Goal: Information Seeking & Learning: Learn about a topic

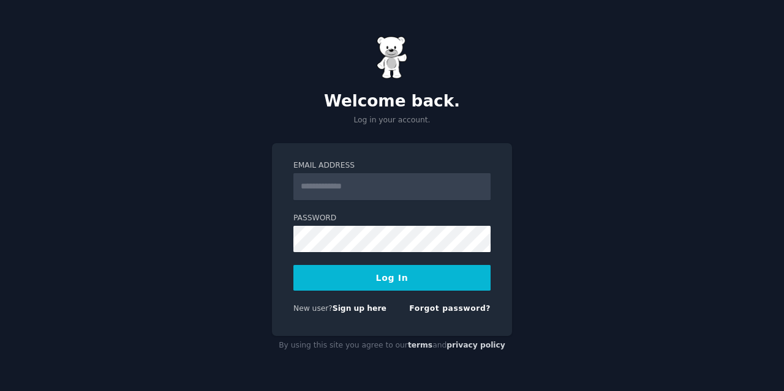
click at [361, 189] on input "Email Address" at bounding box center [391, 186] width 197 height 27
type input "**********"
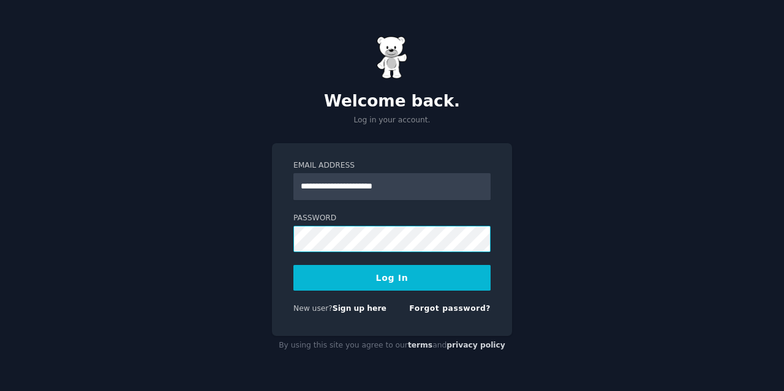
click at [293, 265] on button "Log In" at bounding box center [391, 278] width 197 height 26
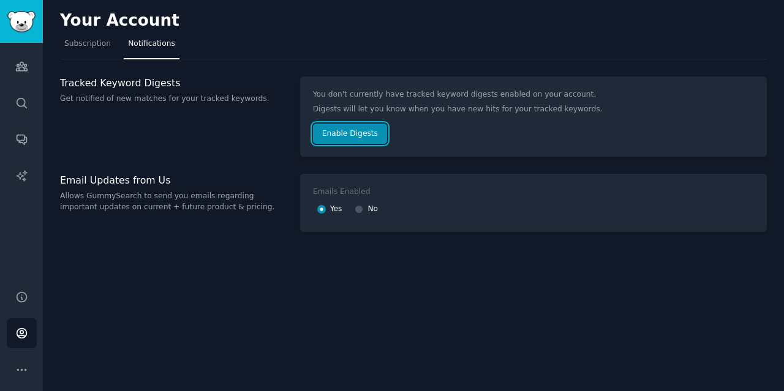
click at [337, 134] on button "Enable Digests" at bounding box center [350, 134] width 74 height 21
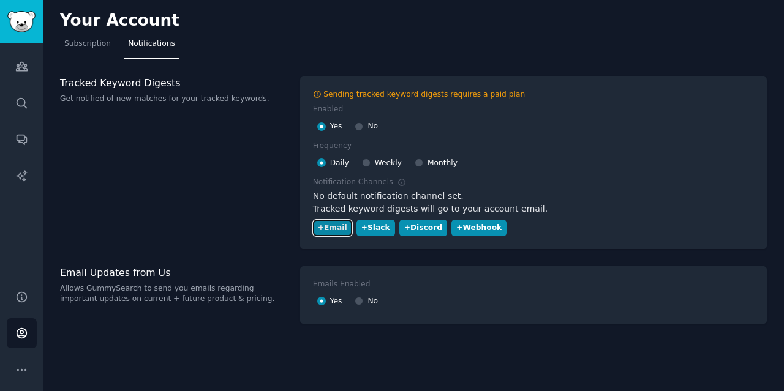
click at [331, 227] on div "+ Email" at bounding box center [332, 228] width 29 height 11
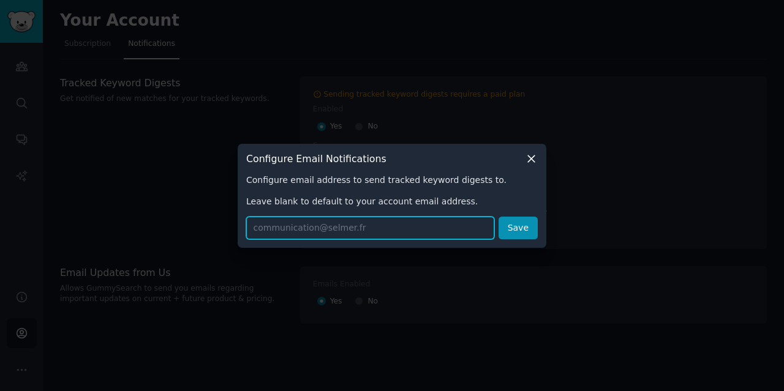
click at [323, 228] on input "text" at bounding box center [370, 228] width 248 height 23
type input "mdubois@selmer.fr"
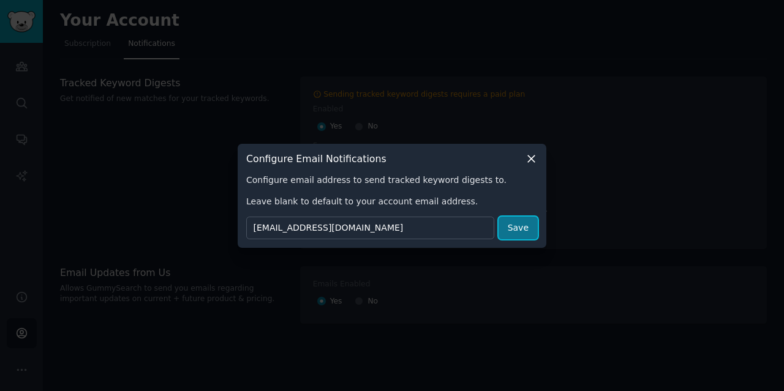
click at [524, 236] on button "Save" at bounding box center [518, 228] width 39 height 23
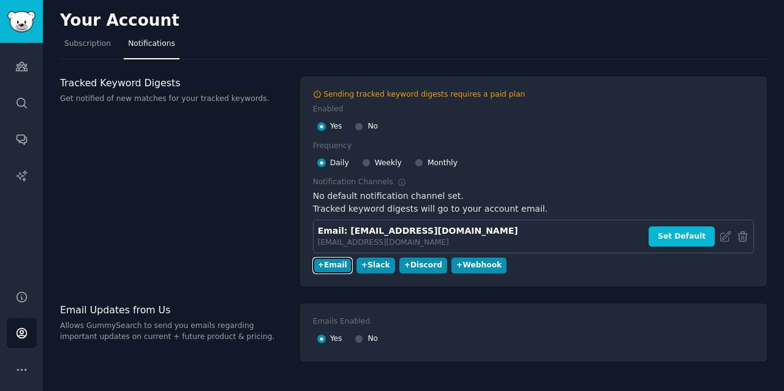
scroll to position [20, 0]
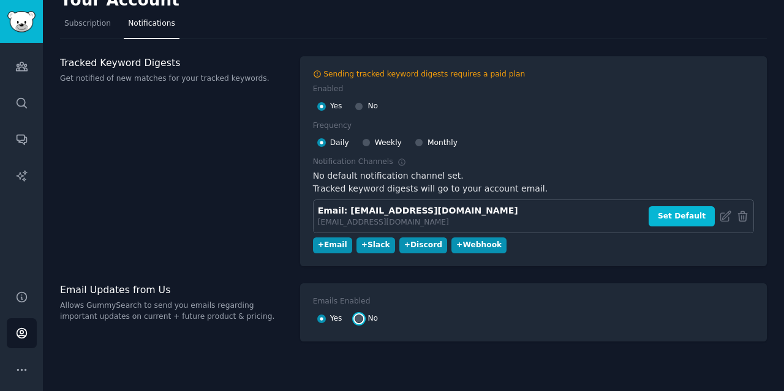
click at [356, 318] on input "No" at bounding box center [359, 319] width 9 height 9
radio input "false"
radio input "true"
click at [24, 64] on icon "Sidebar" at bounding box center [21, 66] width 11 height 9
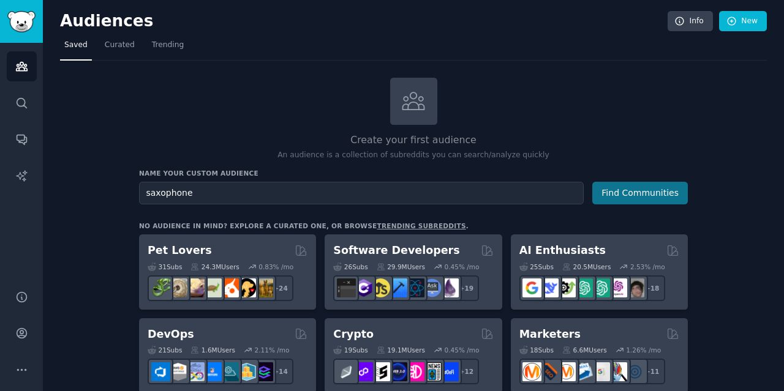
type input "saxophone"
click at [638, 190] on button "Find Communities" at bounding box center [640, 193] width 96 height 23
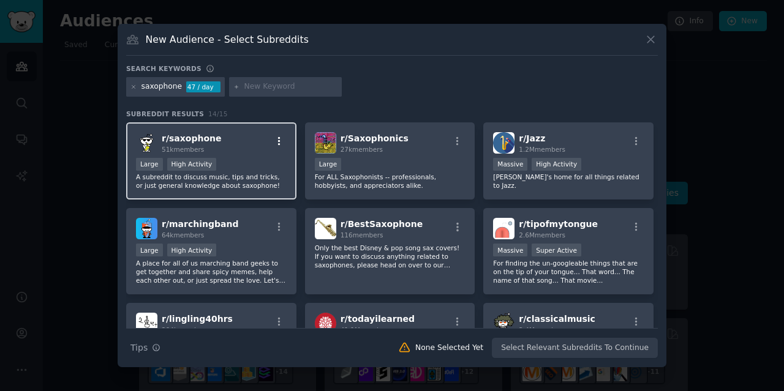
click at [278, 140] on icon "button" at bounding box center [279, 141] width 11 height 11
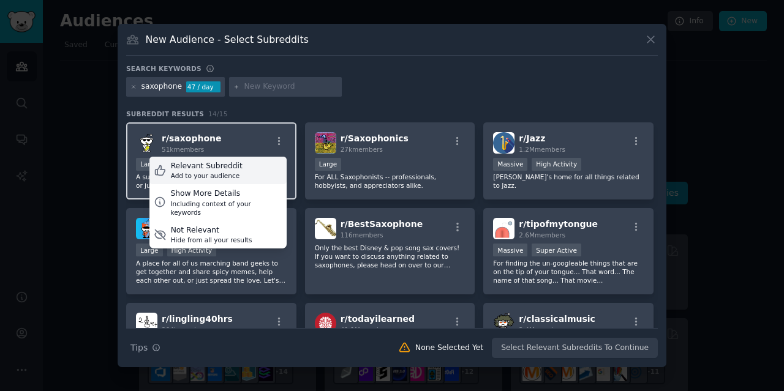
click at [242, 168] on div "Relevant Subreddit Add to your audience" at bounding box center [217, 171] width 137 height 28
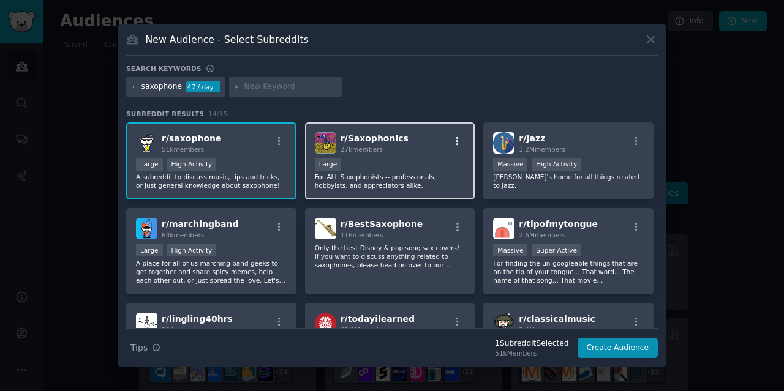
click at [456, 139] on icon "button" at bounding box center [457, 141] width 11 height 11
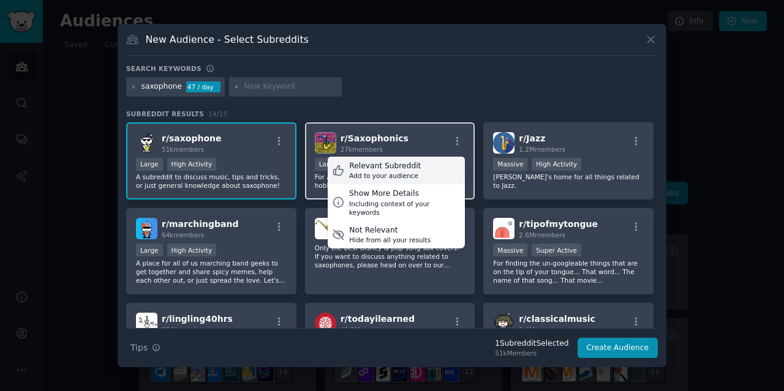
click at [434, 175] on div "Relevant Subreddit Add to your audience" at bounding box center [396, 171] width 137 height 28
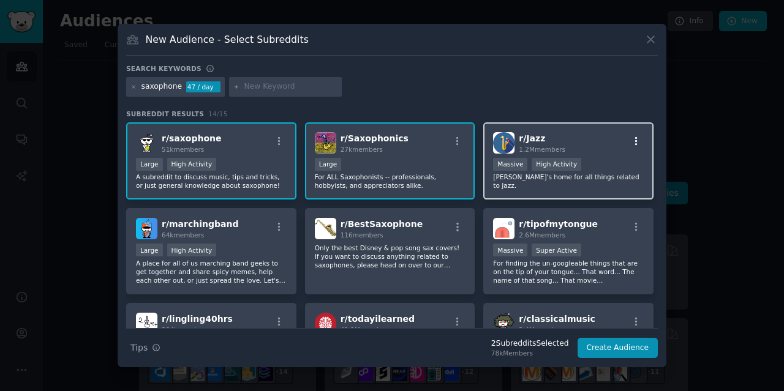
click at [636, 142] on icon "button" at bounding box center [636, 141] width 11 height 11
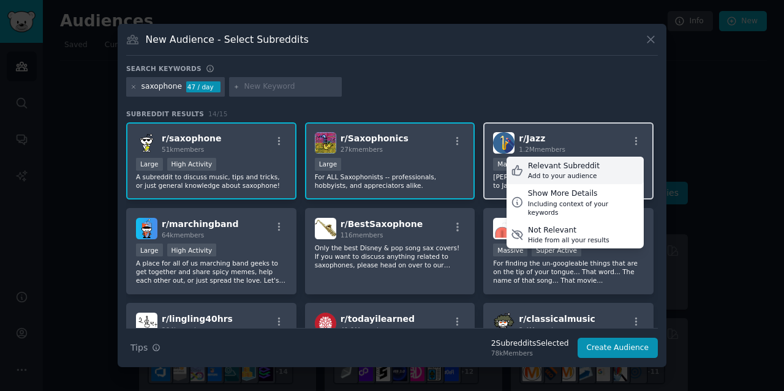
click at [593, 178] on div "Relevant Subreddit Add to your audience" at bounding box center [574, 171] width 137 height 28
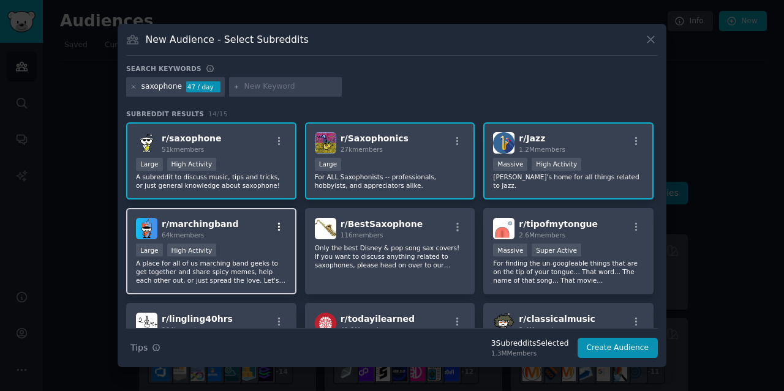
click at [279, 227] on icon "button" at bounding box center [279, 227] width 11 height 11
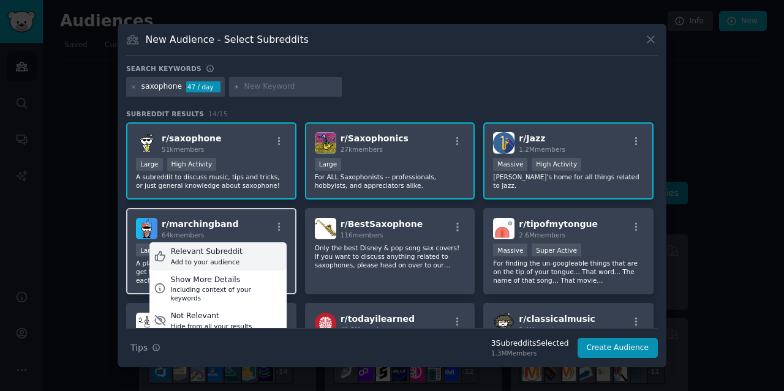
click at [257, 254] on div "Relevant Subreddit Add to your audience" at bounding box center [217, 257] width 137 height 28
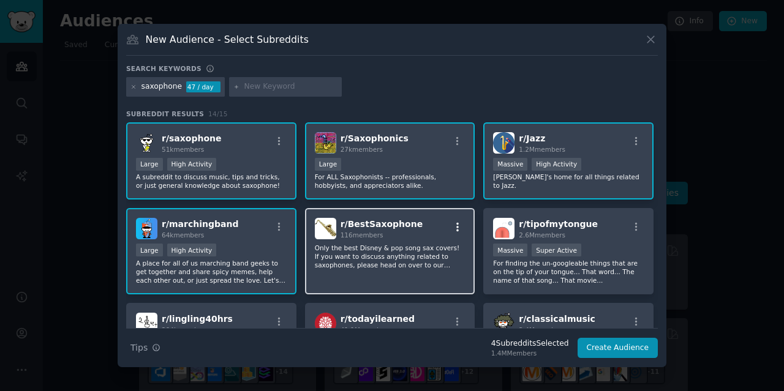
click at [457, 227] on icon "button" at bounding box center [457, 227] width 11 height 11
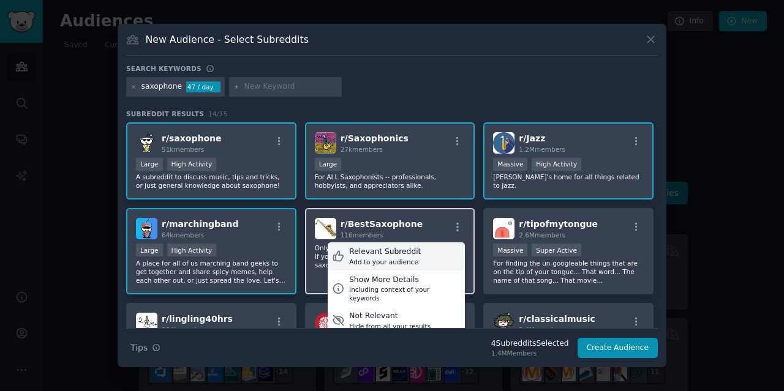
click at [438, 252] on div "Relevant Subreddit Add to your audience" at bounding box center [396, 257] width 137 height 28
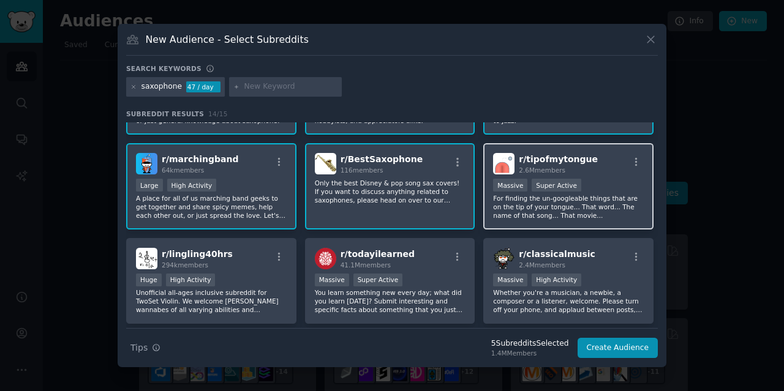
scroll to position [122, 0]
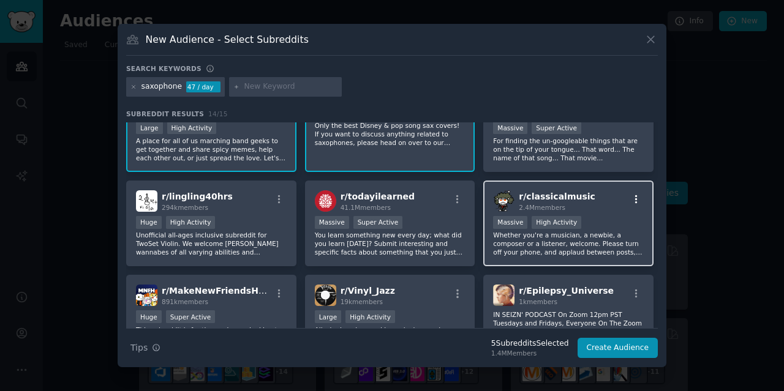
click at [631, 198] on icon "button" at bounding box center [636, 199] width 11 height 11
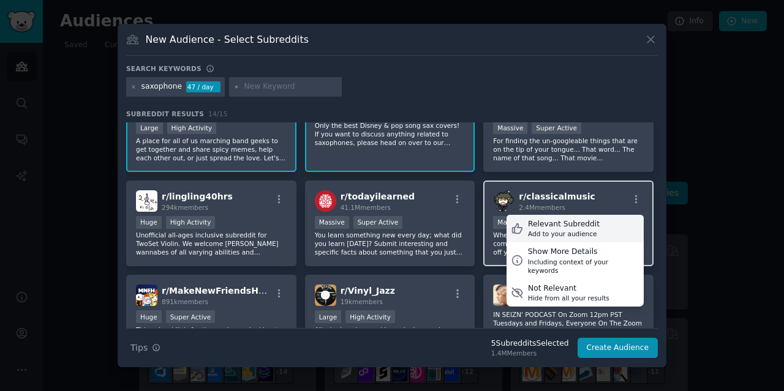
click at [603, 224] on div "Relevant Subreddit Add to your audience" at bounding box center [574, 229] width 137 height 28
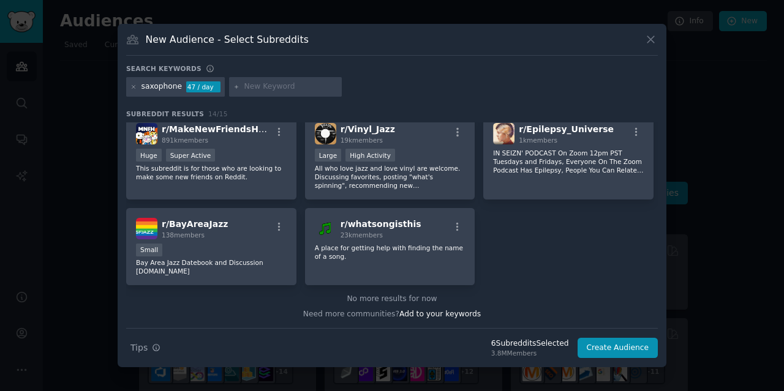
scroll to position [0, 0]
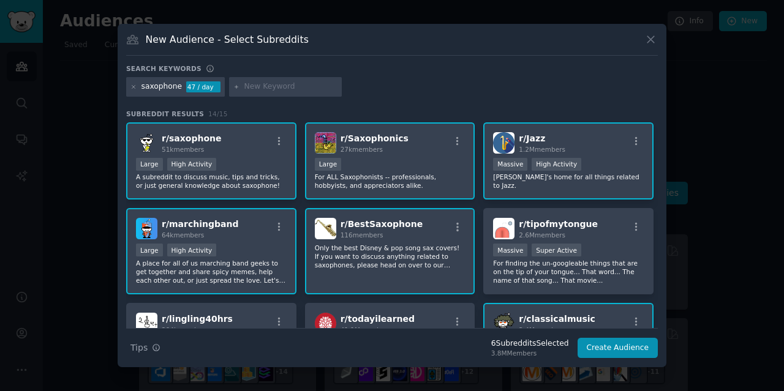
click at [263, 86] on input "text" at bounding box center [290, 86] width 93 height 11
type input "clarinet"
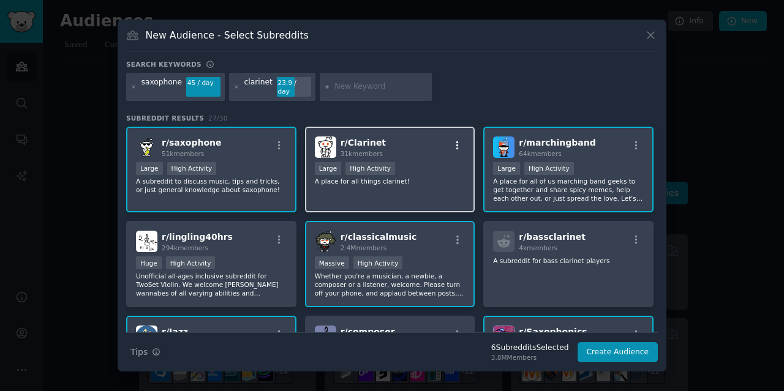
click at [457, 140] on icon "button" at bounding box center [457, 145] width 11 height 11
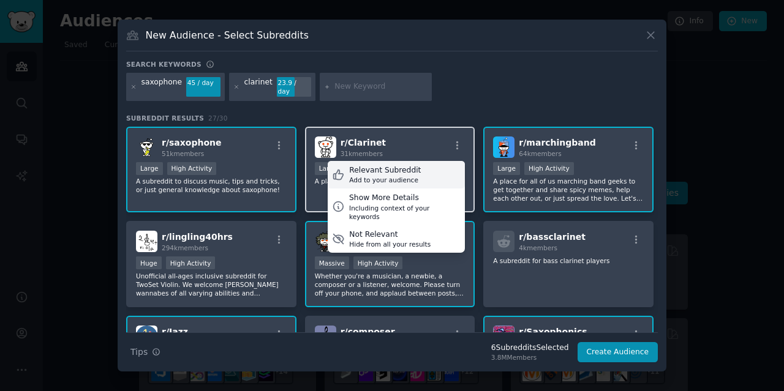
click at [423, 169] on div "Relevant Subreddit Add to your audience" at bounding box center [396, 175] width 137 height 28
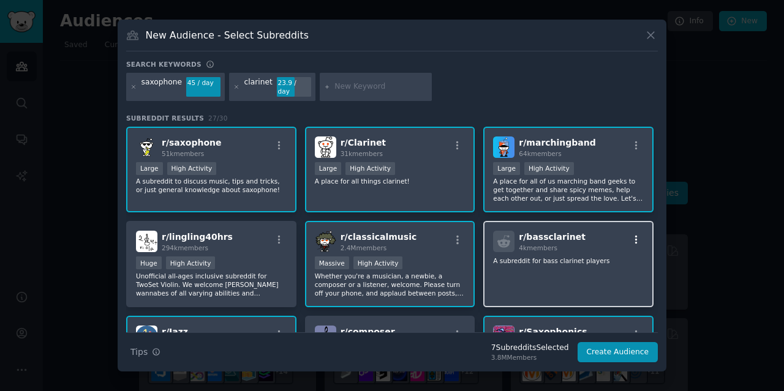
click at [631, 235] on icon "button" at bounding box center [636, 240] width 11 height 11
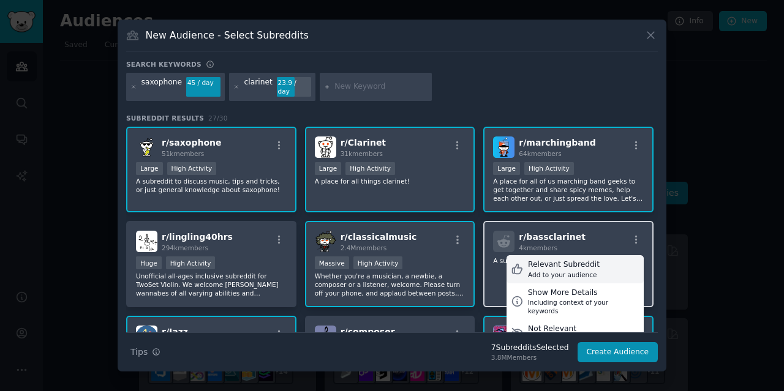
click at [590, 263] on div "Relevant Subreddit Add to your audience" at bounding box center [574, 269] width 137 height 28
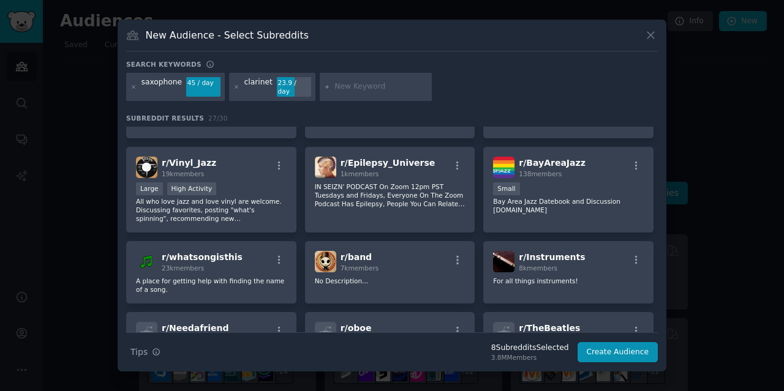
scroll to position [545, 0]
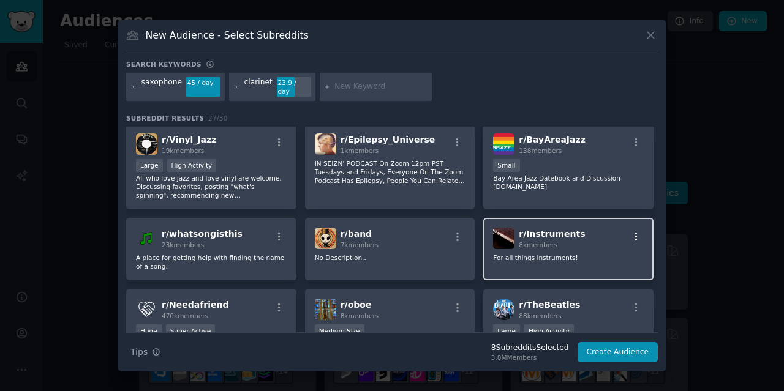
click at [632, 231] on icon "button" at bounding box center [636, 236] width 11 height 11
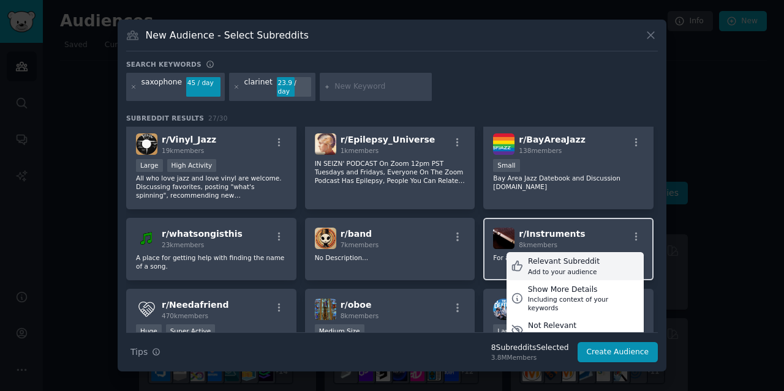
click at [584, 262] on div "Relevant Subreddit" at bounding box center [564, 262] width 72 height 11
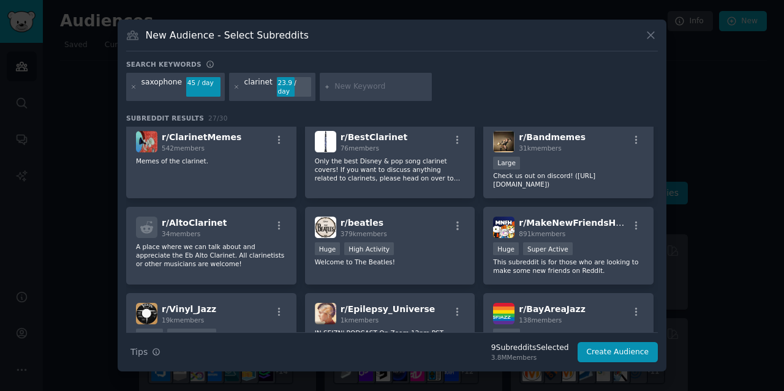
scroll to position [263, 0]
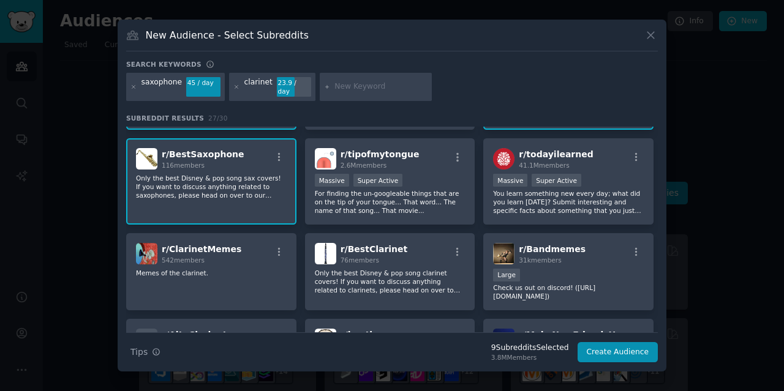
click at [341, 85] on input "text" at bounding box center [380, 86] width 93 height 11
type input "SELMER"
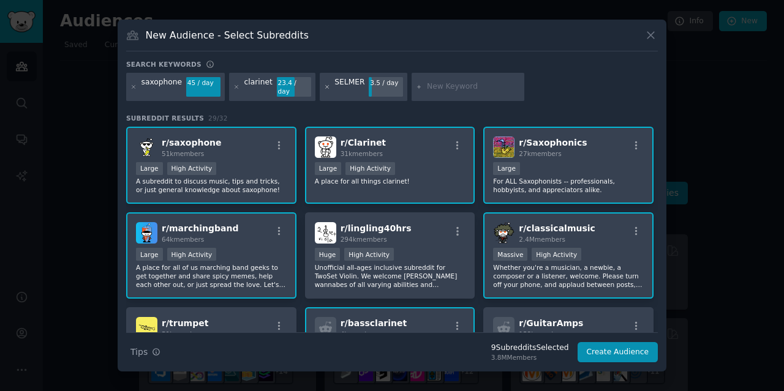
click at [324, 86] on icon at bounding box center [327, 87] width 7 height 7
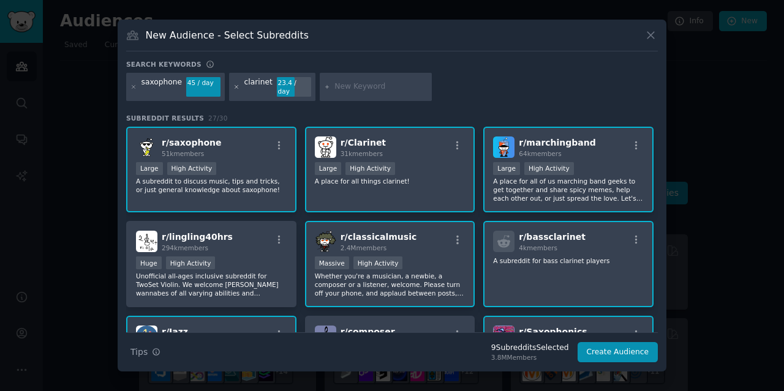
click at [233, 86] on icon at bounding box center [236, 87] width 7 height 7
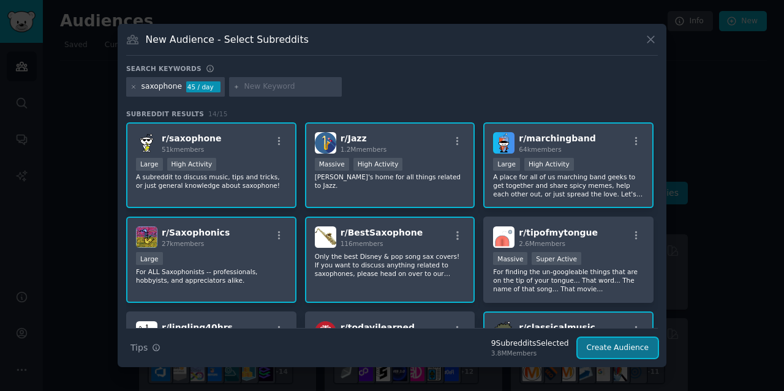
click at [610, 346] on button "Create Audience" at bounding box center [618, 348] width 81 height 21
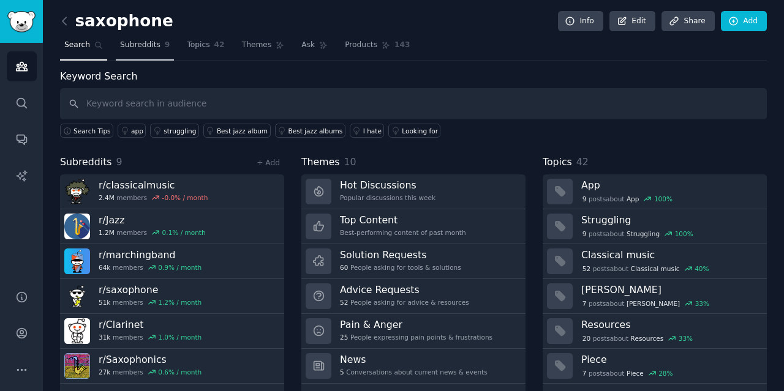
click at [124, 42] on span "Subreddits" at bounding box center [140, 45] width 40 height 11
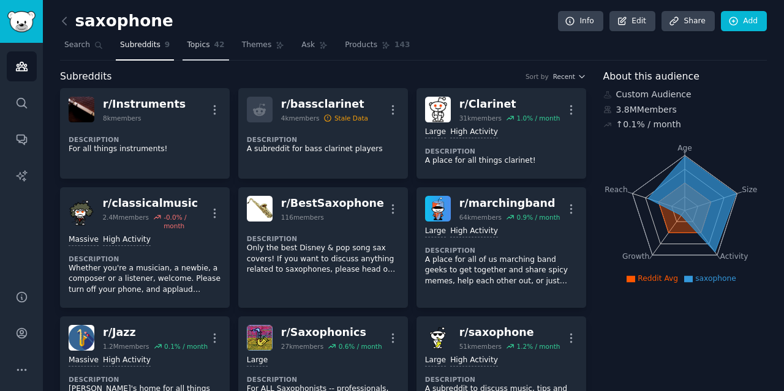
click at [189, 46] on span "Topics" at bounding box center [198, 45] width 23 height 11
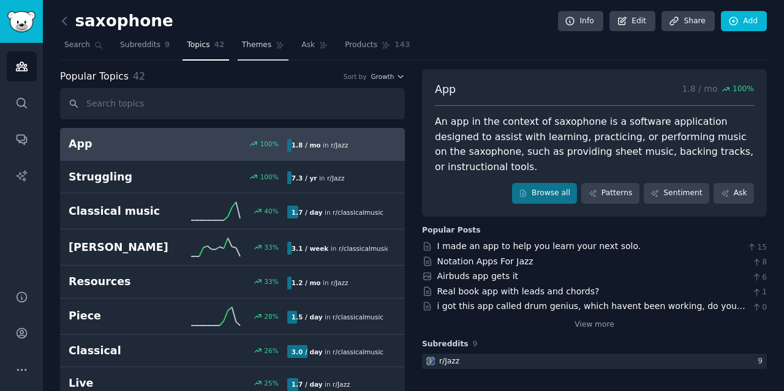
click at [242, 45] on span "Themes" at bounding box center [257, 45] width 30 height 11
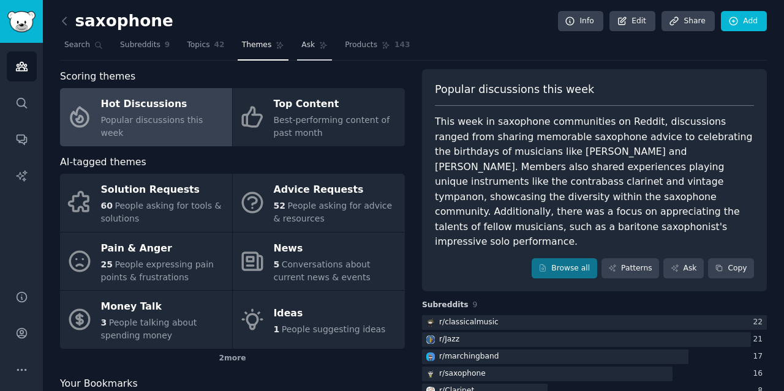
click at [301, 46] on span "Ask" at bounding box center [307, 45] width 13 height 11
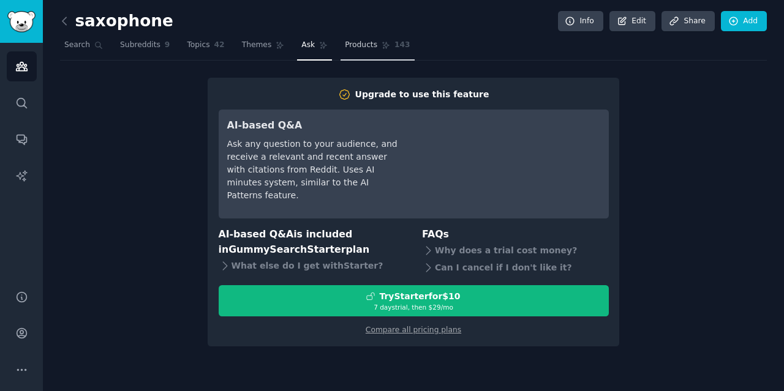
click at [345, 48] on span "Products" at bounding box center [361, 45] width 32 height 11
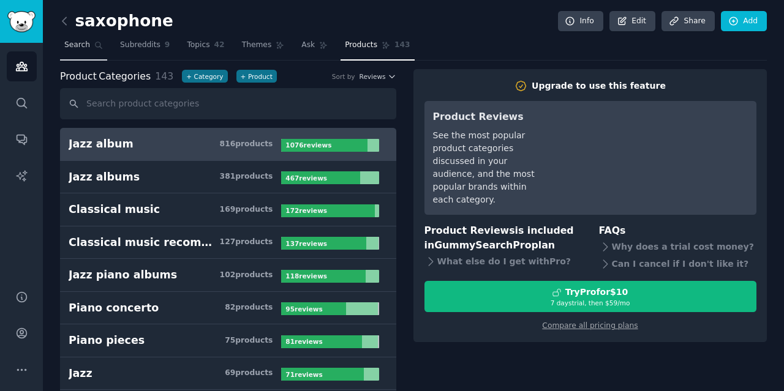
click at [83, 45] on span "Search" at bounding box center [77, 45] width 26 height 11
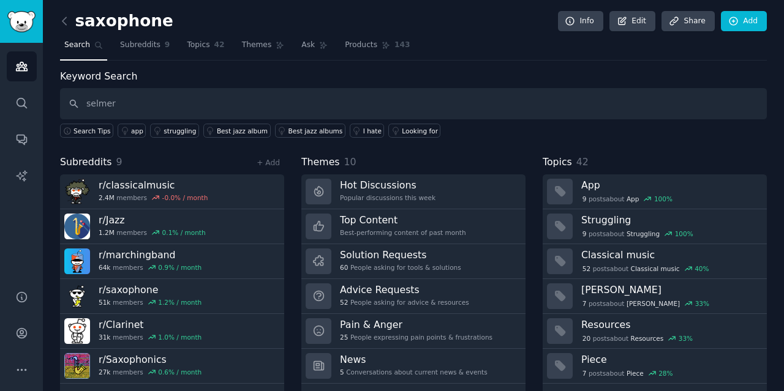
type input "selmer"
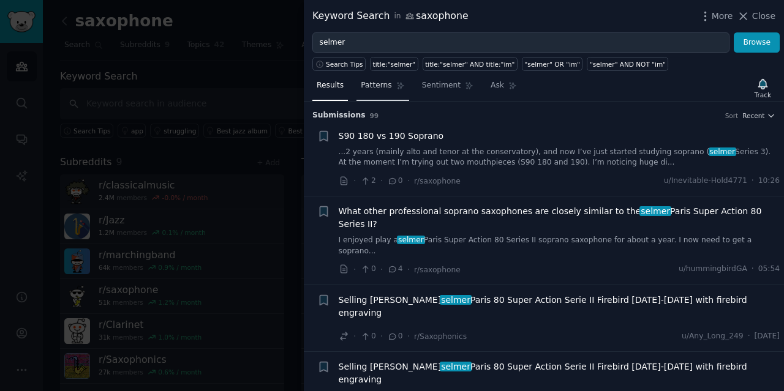
click at [380, 89] on span "Patterns" at bounding box center [376, 85] width 31 height 11
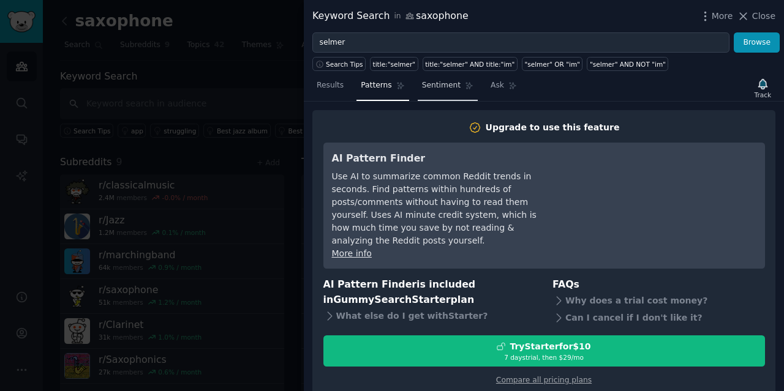
click at [437, 85] on span "Sentiment" at bounding box center [441, 85] width 39 height 11
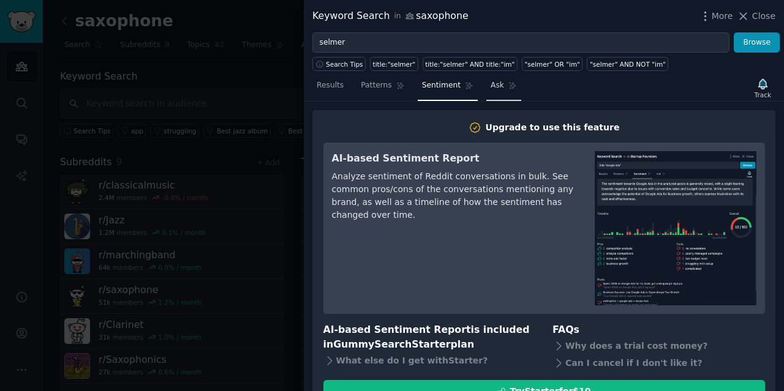
click at [491, 83] on span "Ask" at bounding box center [497, 85] width 13 height 11
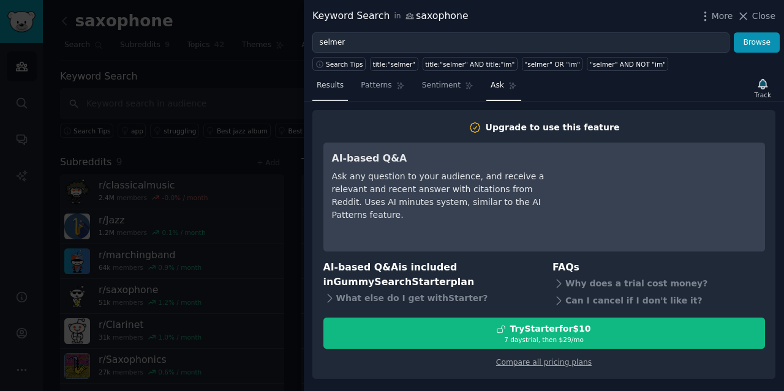
click at [327, 89] on span "Results" at bounding box center [330, 85] width 27 height 11
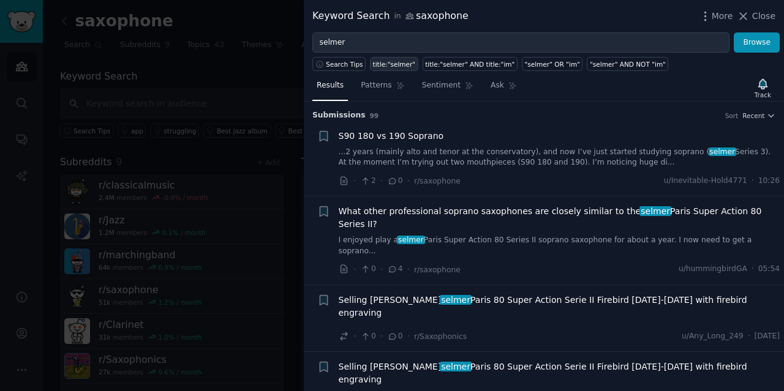
click at [390, 64] on div "title:"selmer"" at bounding box center [394, 64] width 43 height 9
type input "title:"selmer""
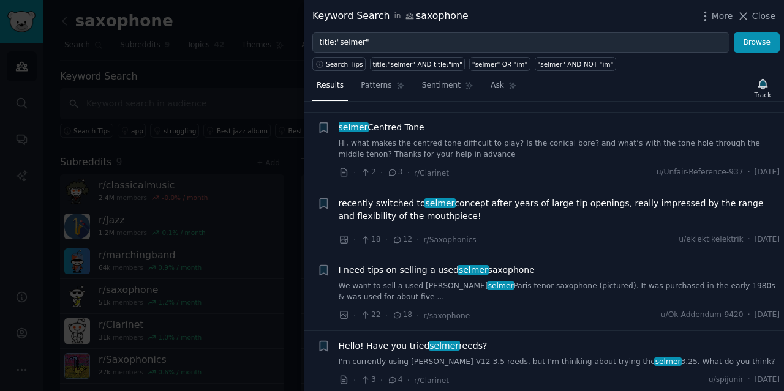
scroll to position [980, 0]
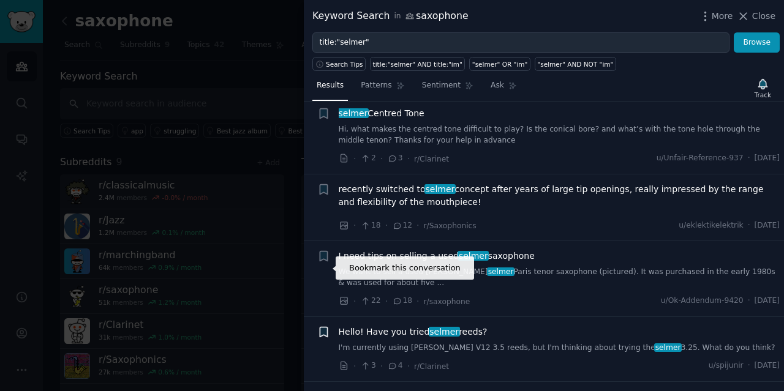
click at [323, 327] on icon "button" at bounding box center [323, 332] width 7 height 10
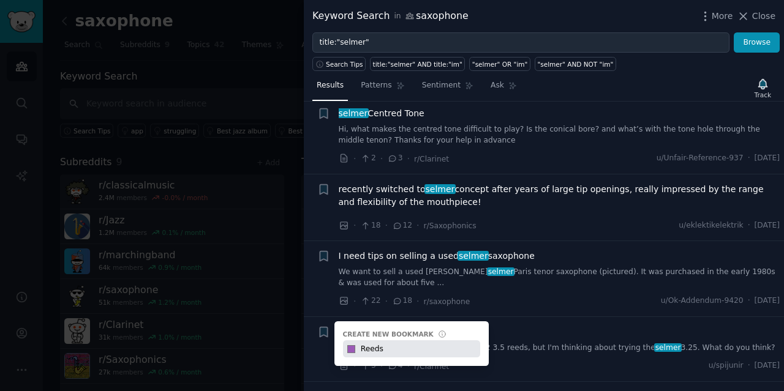
type input "Reeds"
click at [573, 317] on li "Bookmark this conversation + Bookmarks allow you to label Reddit posts/comments…" at bounding box center [544, 349] width 480 height 64
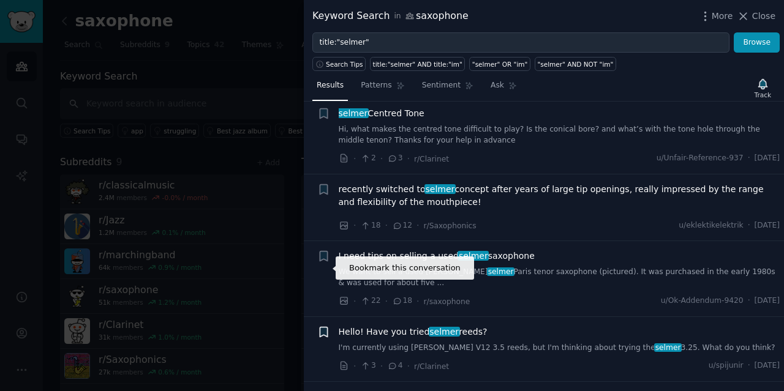
click at [321, 327] on icon "button" at bounding box center [323, 332] width 7 height 10
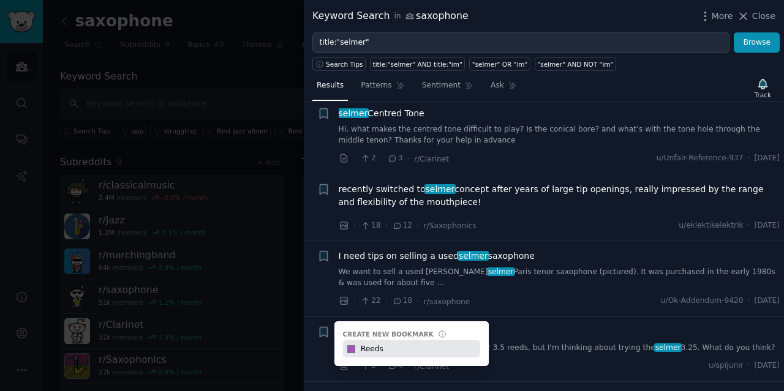
click at [395, 341] on input "Reeds" at bounding box center [418, 349] width 121 height 17
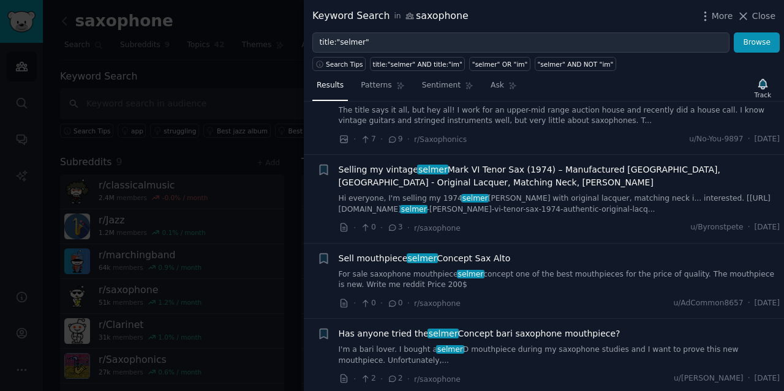
scroll to position [1776, 0]
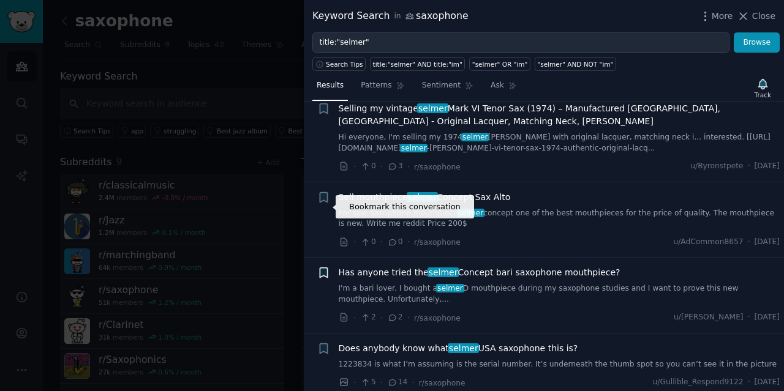
click at [322, 268] on icon "button" at bounding box center [323, 273] width 7 height 10
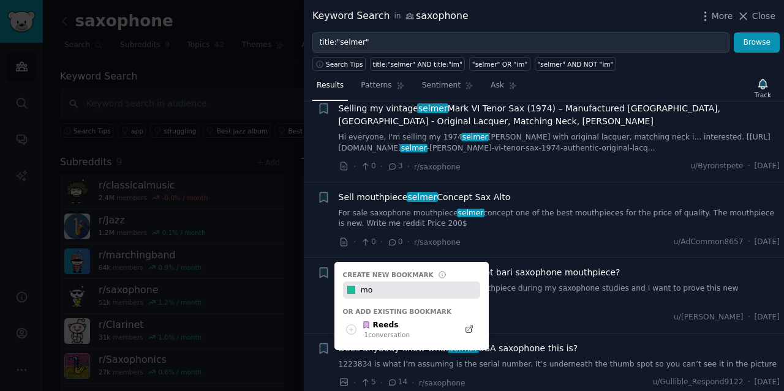
type input "m"
type input "Mouthpieces"
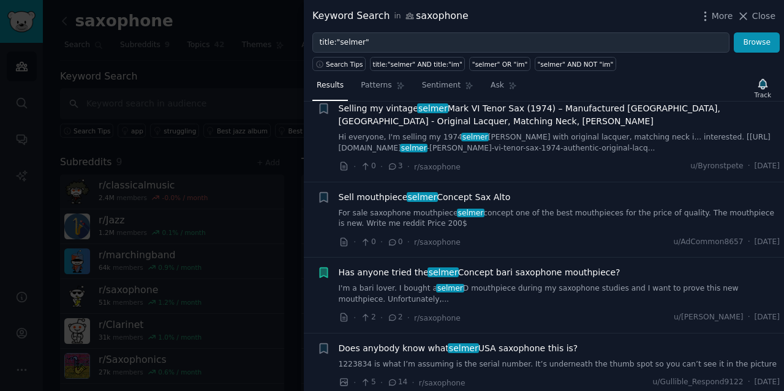
scroll to position [1837, 0]
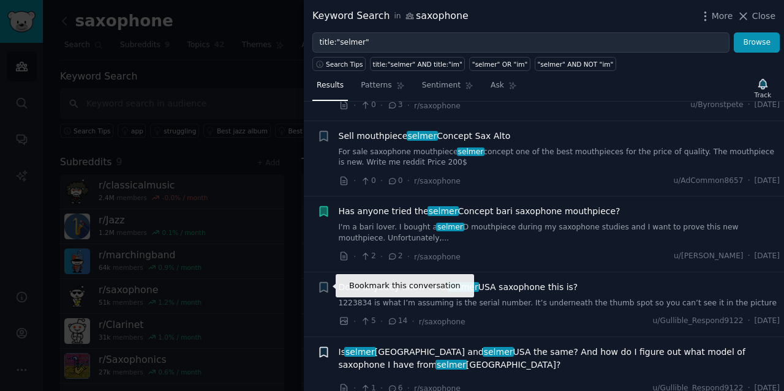
click at [323, 347] on icon "button" at bounding box center [323, 352] width 7 height 10
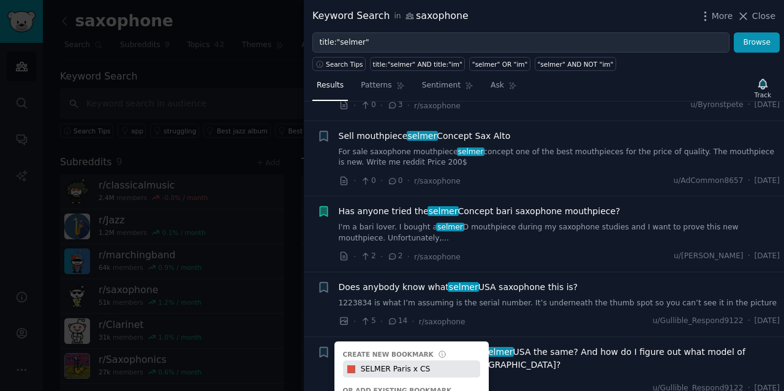
type input "SELMER Paris x CS"
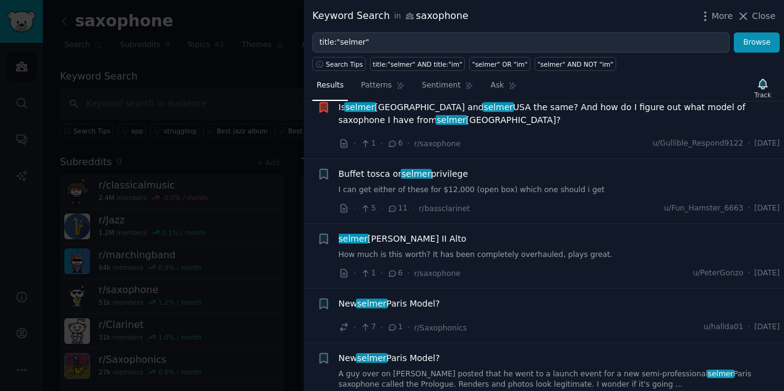
scroll to position [2143, 0]
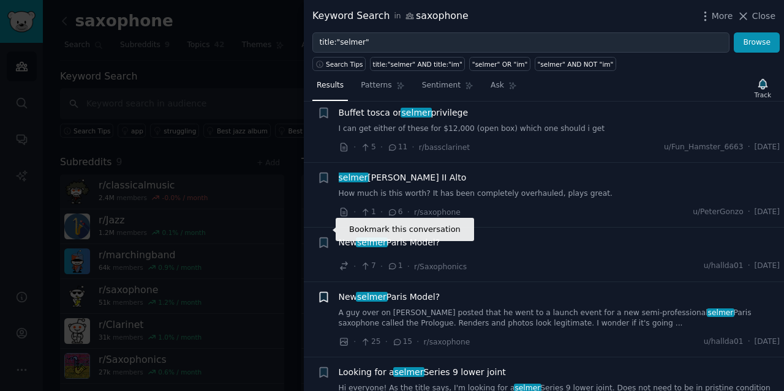
click at [325, 292] on icon "button" at bounding box center [323, 297] width 7 height 10
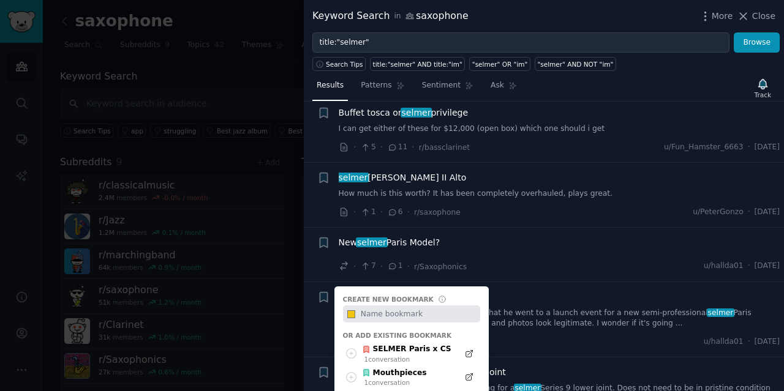
click at [375, 306] on input "text" at bounding box center [418, 314] width 121 height 17
type input "Saxophones - Prologue"
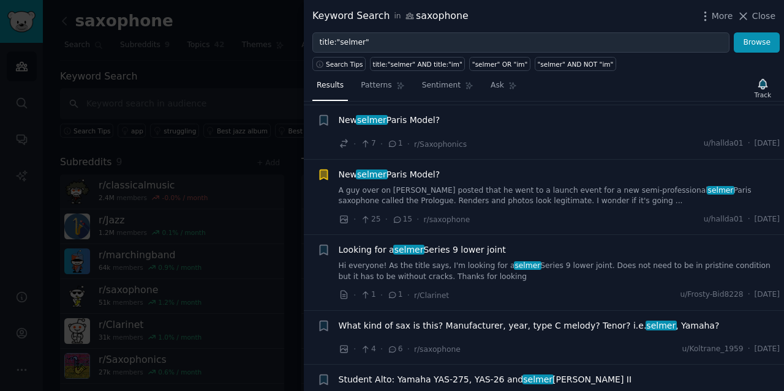
scroll to position [2205, 0]
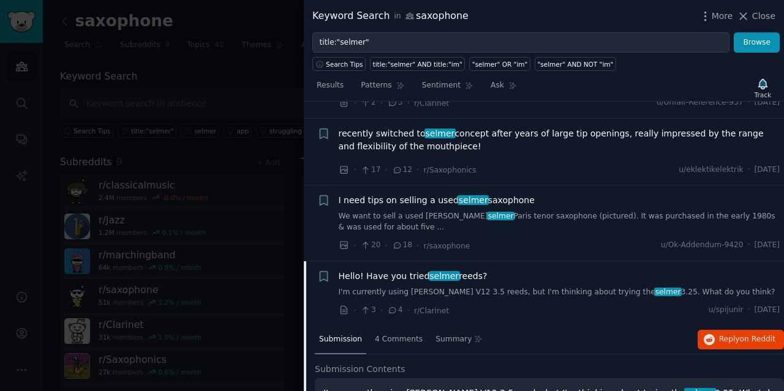
scroll to position [1041, 0]
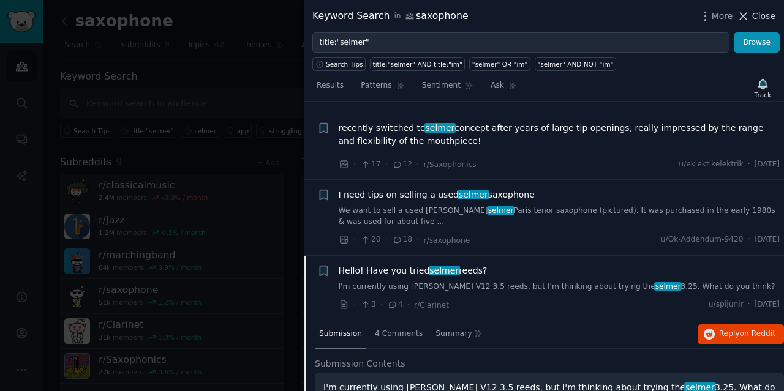
click at [754, 17] on button "Close" at bounding box center [756, 16] width 39 height 13
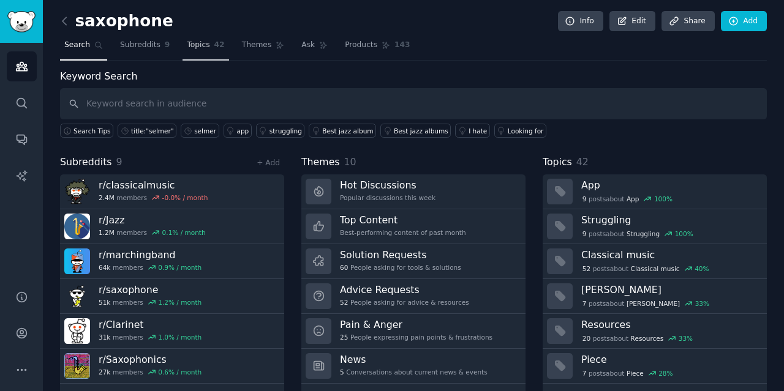
click at [187, 43] on span "Topics" at bounding box center [198, 45] width 23 height 11
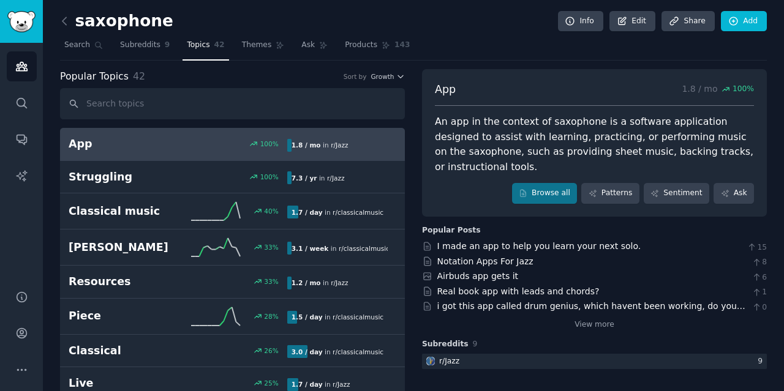
click at [156, 102] on input "text" at bounding box center [232, 103] width 345 height 31
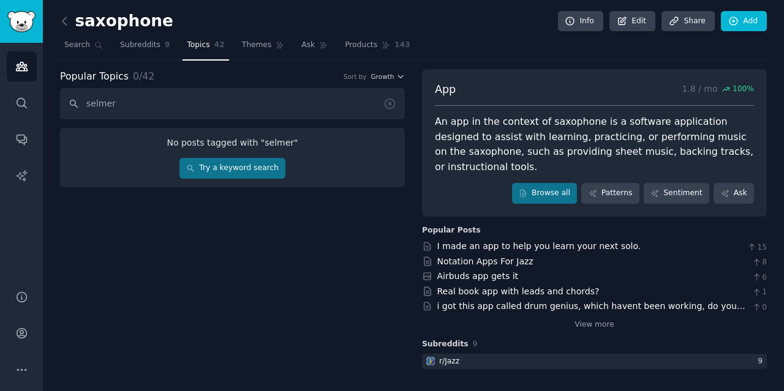
type input "selmer"
click at [386, 105] on icon at bounding box center [389, 103] width 13 height 13
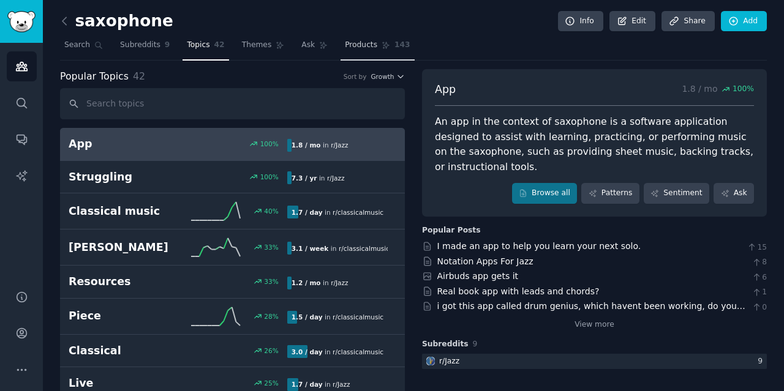
click at [345, 45] on span "Products" at bounding box center [361, 45] width 32 height 11
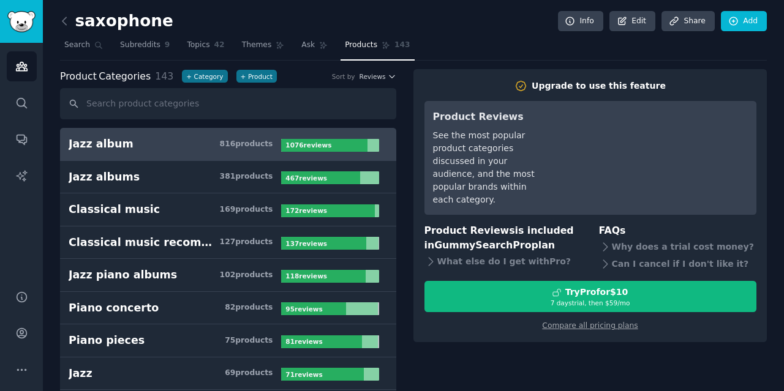
click at [217, 101] on input "text" at bounding box center [228, 103] width 336 height 31
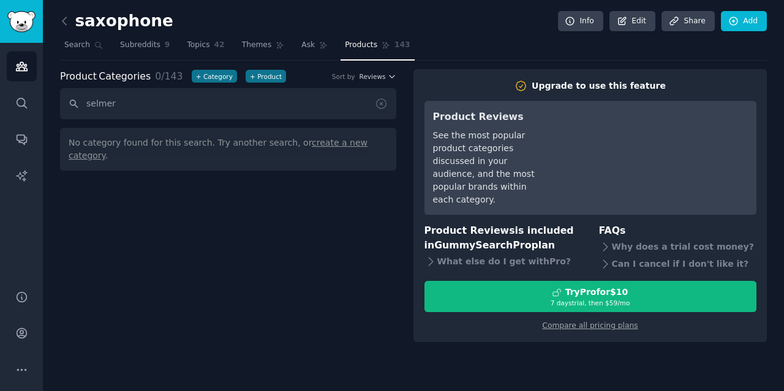
type input "selmer"
click at [181, 106] on input "selmer" at bounding box center [228, 103] width 336 height 31
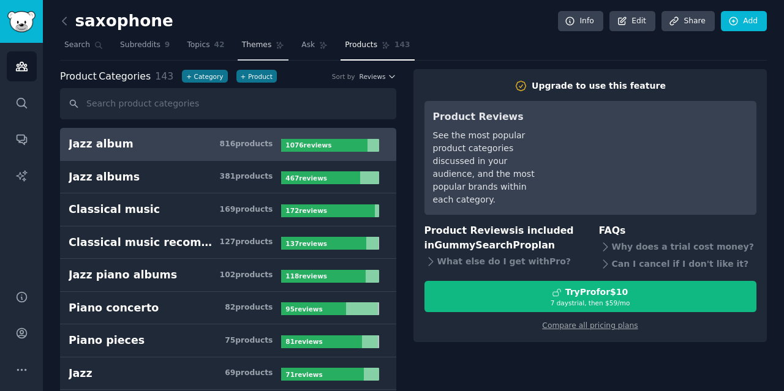
click at [244, 47] on span "Themes" at bounding box center [257, 45] width 30 height 11
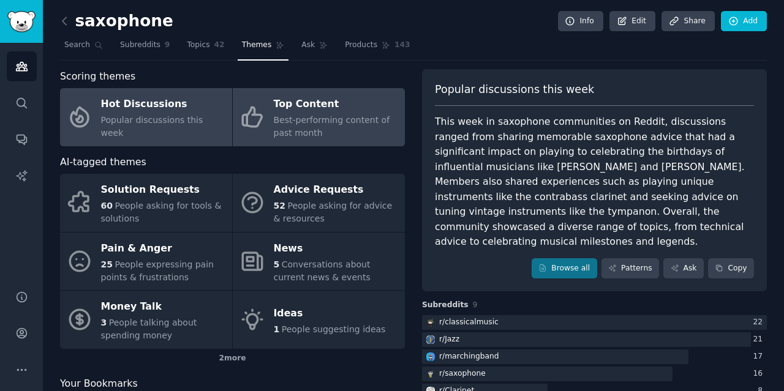
click at [290, 113] on div "Top Content" at bounding box center [336, 105] width 125 height 20
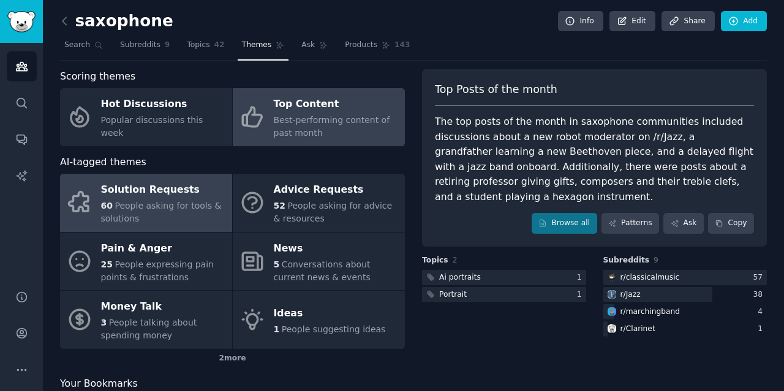
click at [139, 184] on div "Solution Requests" at bounding box center [163, 191] width 125 height 20
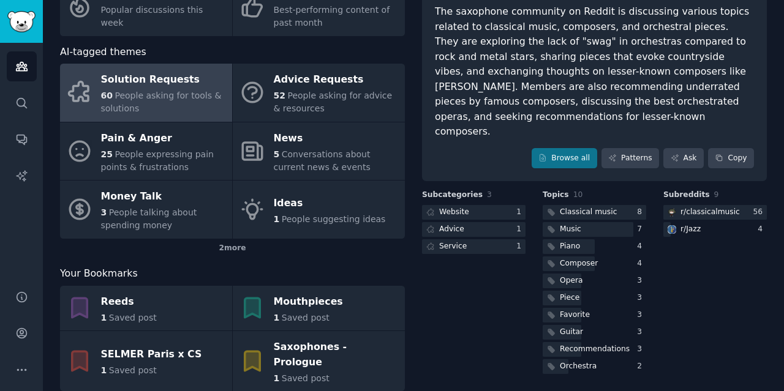
scroll to position [120, 0]
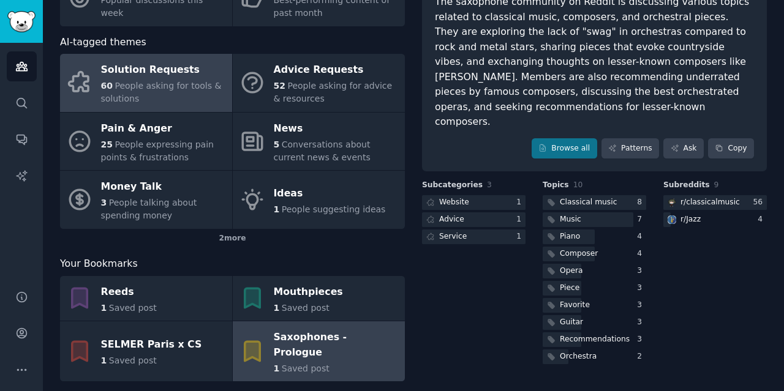
click at [333, 342] on div "Saxophones - Prologue" at bounding box center [336, 345] width 125 height 34
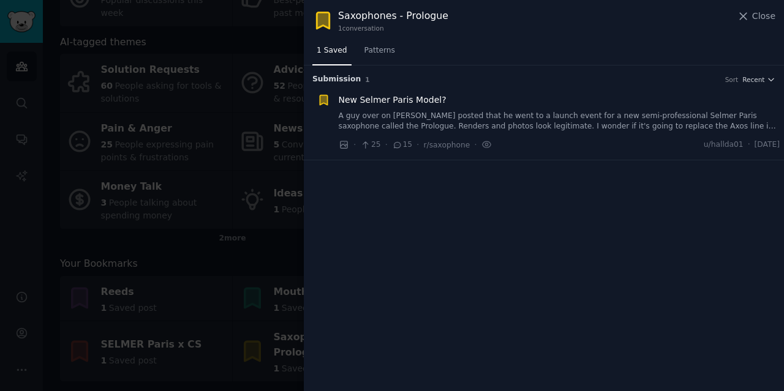
click at [408, 101] on span "New Selmer Paris Model?" at bounding box center [393, 100] width 108 height 13
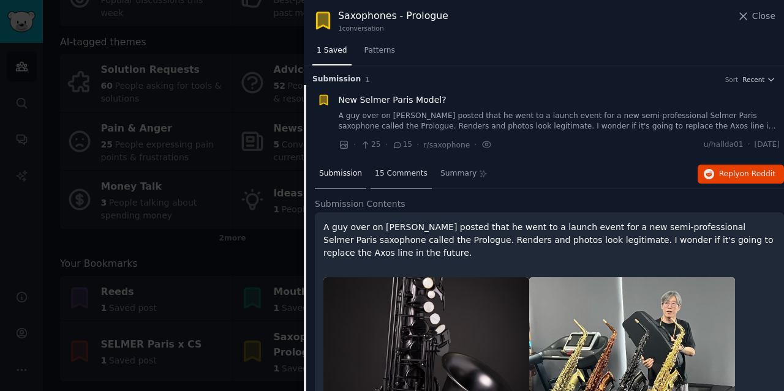
click at [393, 176] on span "15 Comments" at bounding box center [401, 173] width 53 height 11
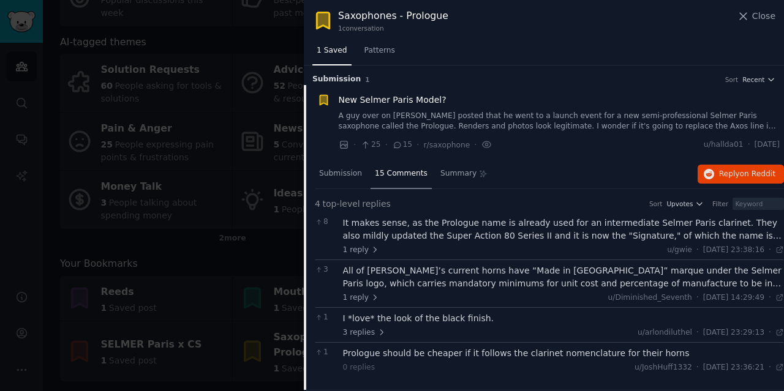
click at [415, 233] on div "It makes sense, as the Prologue name is already used for an intermediate Selmer…" at bounding box center [564, 230] width 442 height 26
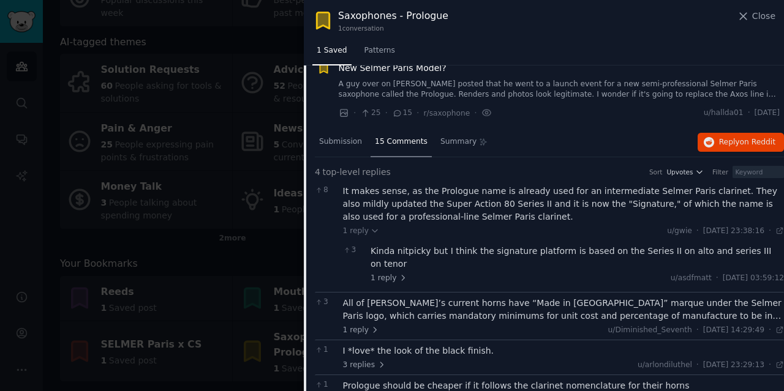
scroll to position [49, 0]
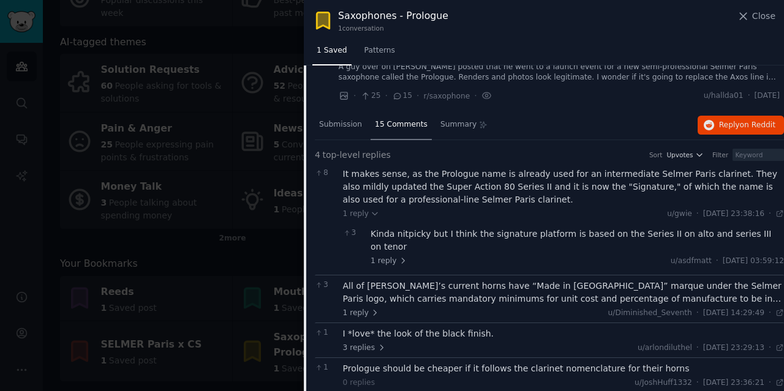
click at [456, 281] on div "All of [PERSON_NAME]’s current horns have “Made in [GEOGRAPHIC_DATA]” marque un…" at bounding box center [564, 293] width 442 height 26
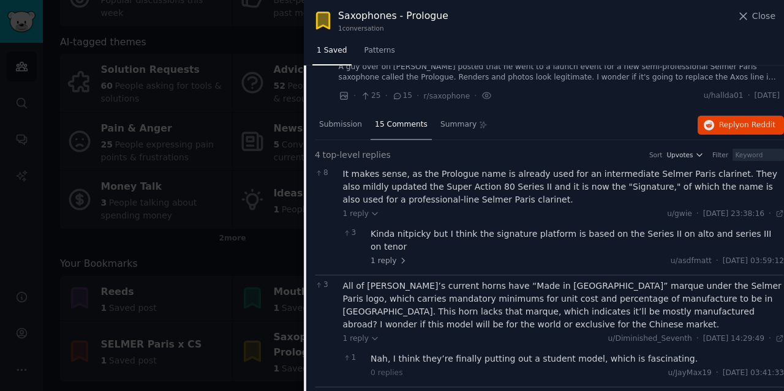
scroll to position [110, 0]
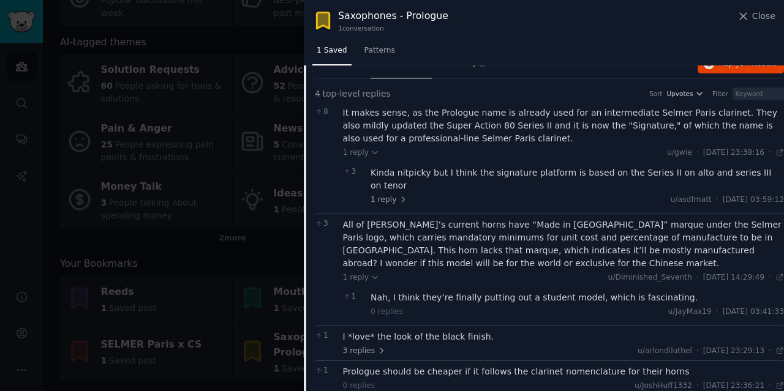
click at [512, 292] on div "Nah, I think they’re finally putting out a student model, which is fascinating." at bounding box center [577, 298] width 413 height 13
click at [461, 331] on div "I *love* the look of the black finish." at bounding box center [564, 337] width 442 height 13
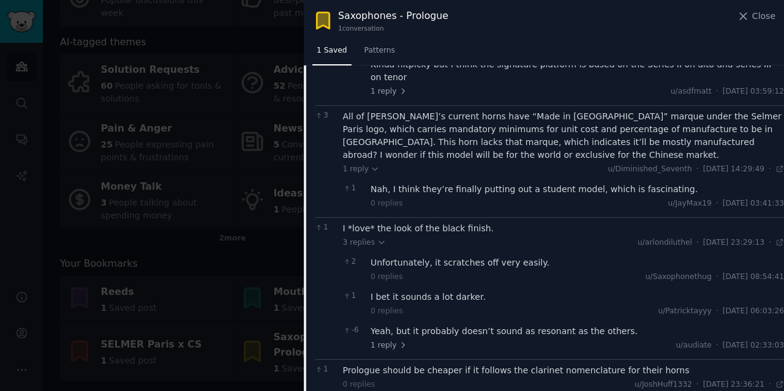
scroll to position [220, 0]
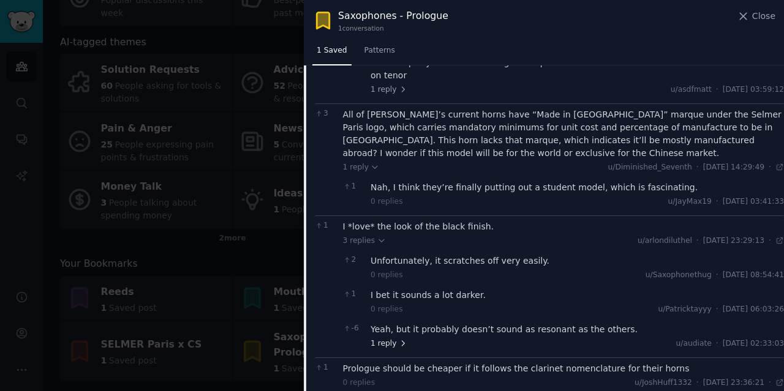
click at [393, 339] on span "1 reply" at bounding box center [389, 344] width 37 height 11
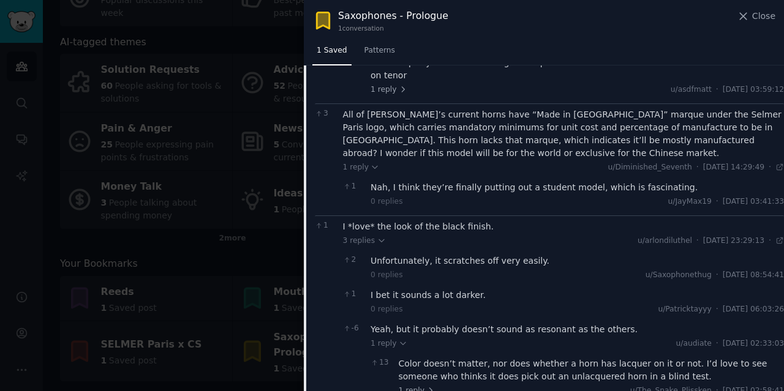
scroll to position [272, 0]
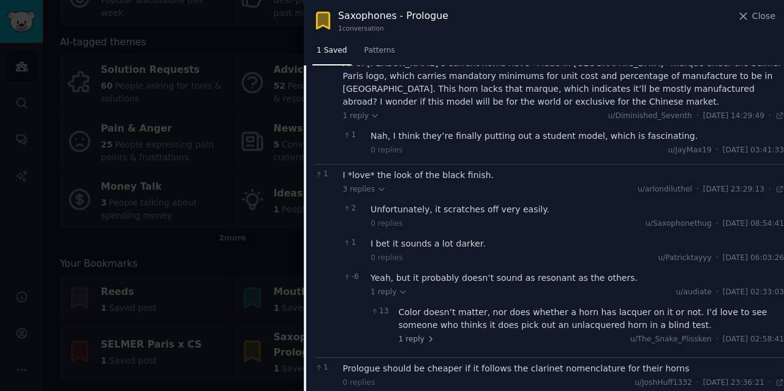
click at [486, 363] on div "Prologue should be cheaper if it follows the clarinet nomenclature for their ho…" at bounding box center [564, 369] width 442 height 13
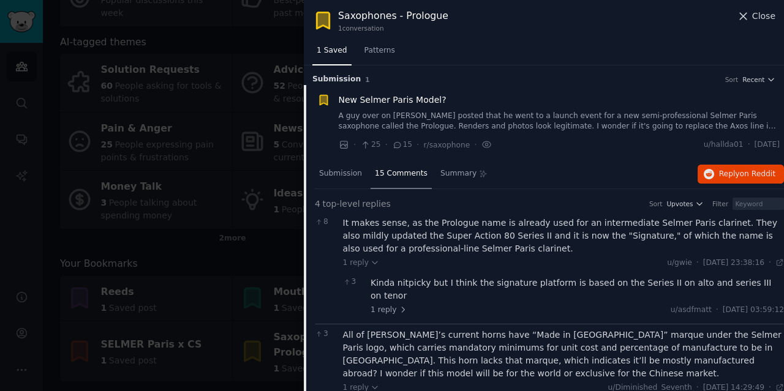
click at [745, 17] on icon at bounding box center [743, 16] width 7 height 7
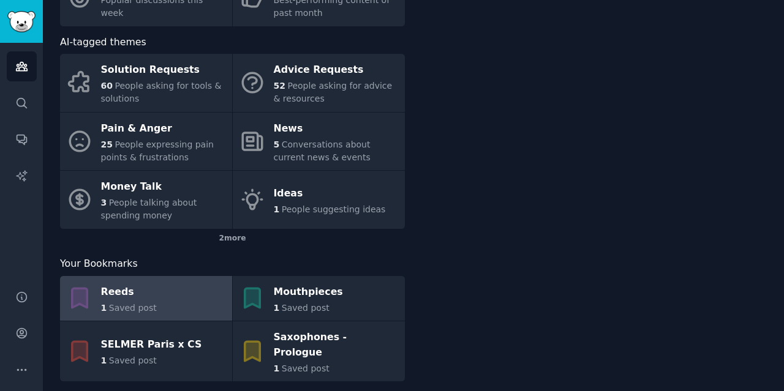
click at [164, 298] on link "Reeds 1 Saved post" at bounding box center [146, 298] width 172 height 45
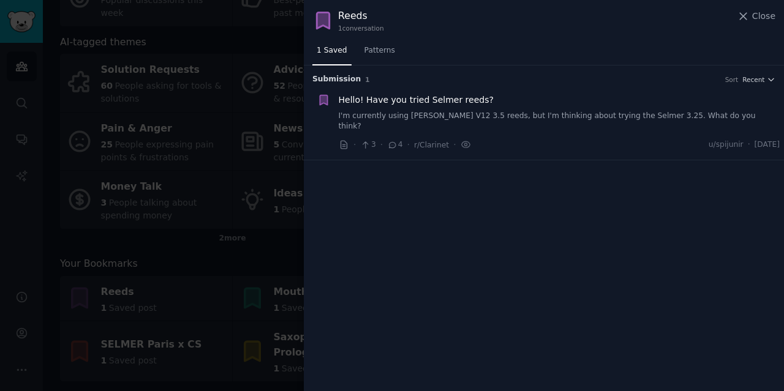
click at [368, 141] on icon at bounding box center [365, 145] width 11 height 9
click at [366, 141] on icon at bounding box center [365, 145] width 11 height 9
click at [376, 138] on div "· 3 · 4 · r/Clarinet ·" at bounding box center [405, 144] width 133 height 13
click at [392, 141] on icon at bounding box center [392, 145] width 11 height 9
click at [389, 141] on icon at bounding box center [392, 145] width 11 height 9
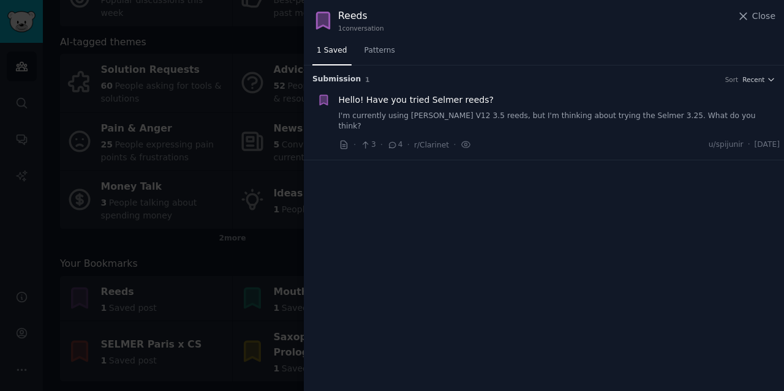
click at [394, 97] on span "Hello! Have you tried Selmer reeds?" at bounding box center [416, 100] width 155 height 13
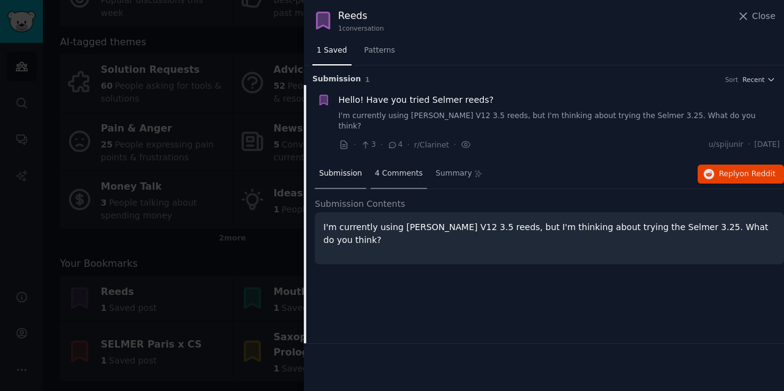
click at [386, 168] on span "4 Comments" at bounding box center [399, 173] width 48 height 11
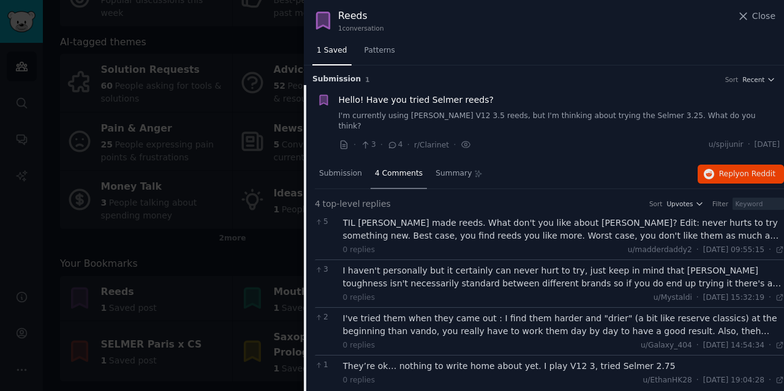
click at [409, 226] on div "TIL [PERSON_NAME] made reeds. What don't you like about [PERSON_NAME]? Edit: ne…" at bounding box center [564, 230] width 442 height 26
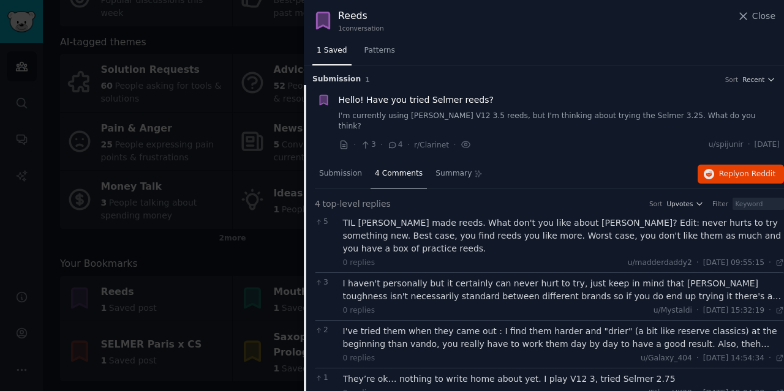
click at [598, 277] on div "I haven't personally but it certainly can never hurt to try, just keep in mind …" at bounding box center [564, 290] width 442 height 26
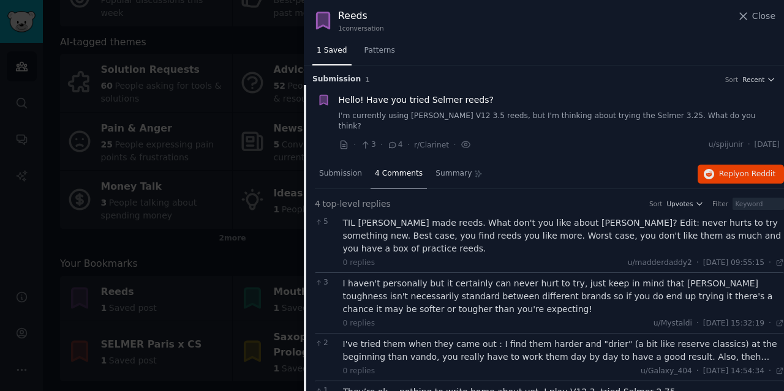
scroll to position [13, 0]
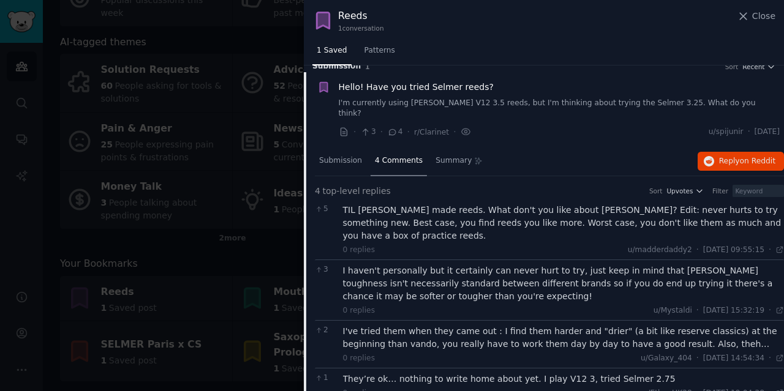
click at [462, 325] on div "I've tried them when they came out : I find them harder and "drier" (a bit like…" at bounding box center [564, 338] width 442 height 26
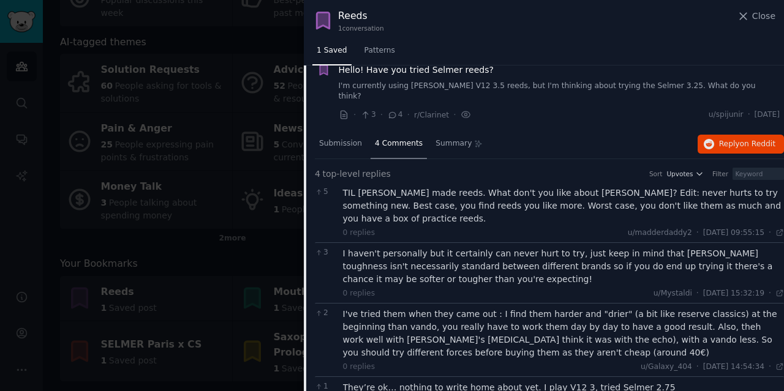
scroll to position [39, 0]
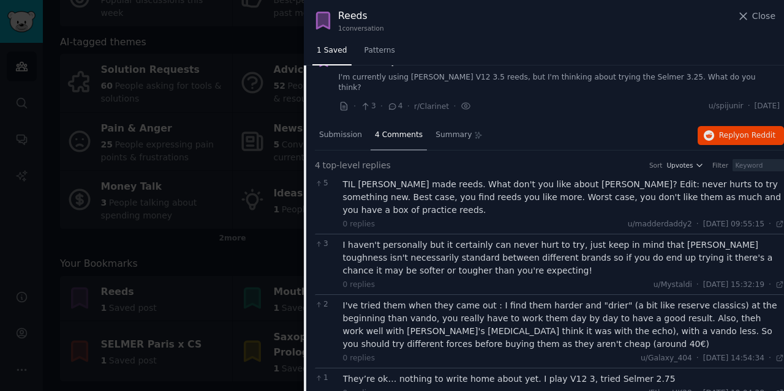
click at [438, 373] on div "They’re ok… nothing to write home about yet. I play V12 3, tried Selmer 2.75" at bounding box center [564, 379] width 442 height 13
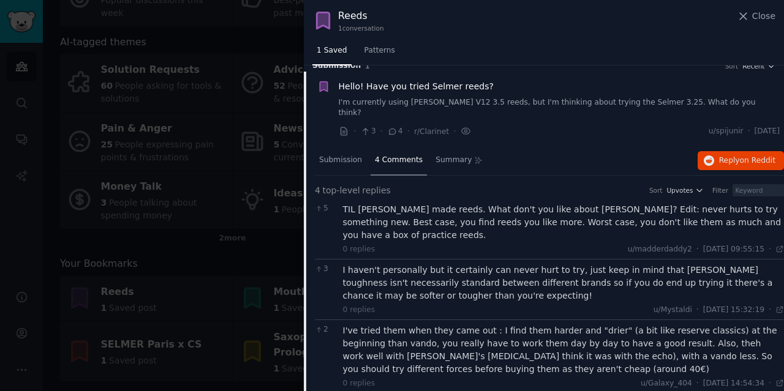
scroll to position [0, 0]
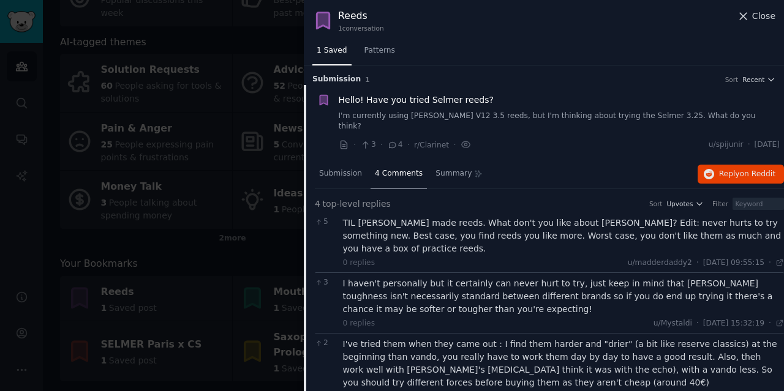
click at [763, 15] on span "Close" at bounding box center [763, 16] width 23 height 13
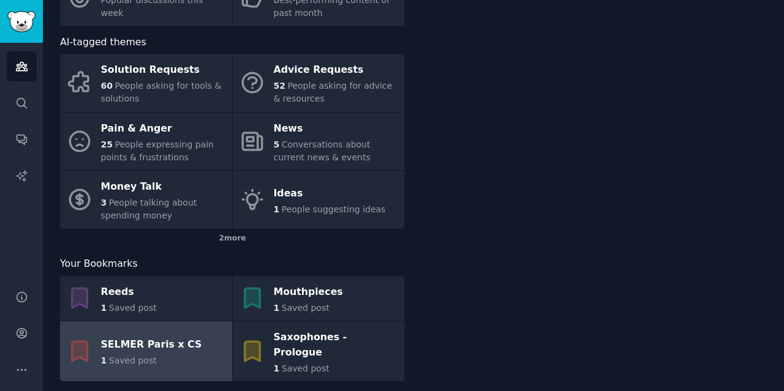
click at [174, 339] on div "SELMER Paris x CS" at bounding box center [151, 346] width 101 height 20
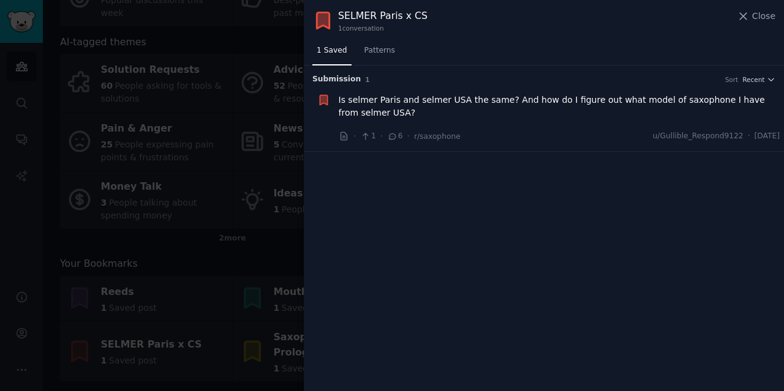
click at [392, 137] on icon at bounding box center [392, 137] width 7 height 6
click at [374, 100] on span "Is selmer Paris and selmer USA the same? And how do I figure out what model of …" at bounding box center [560, 107] width 442 height 26
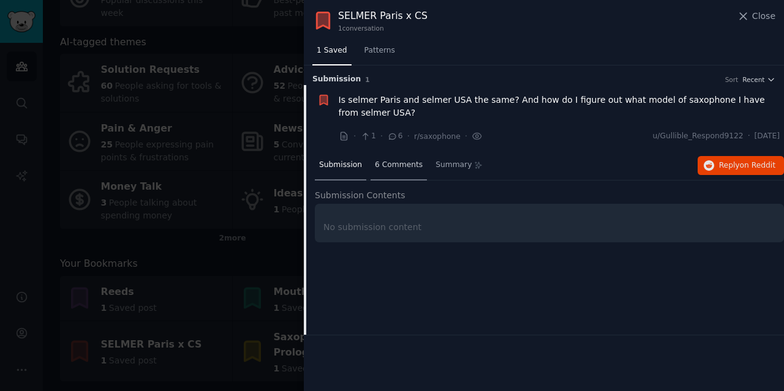
click at [393, 165] on span "6 Comments" at bounding box center [399, 165] width 48 height 11
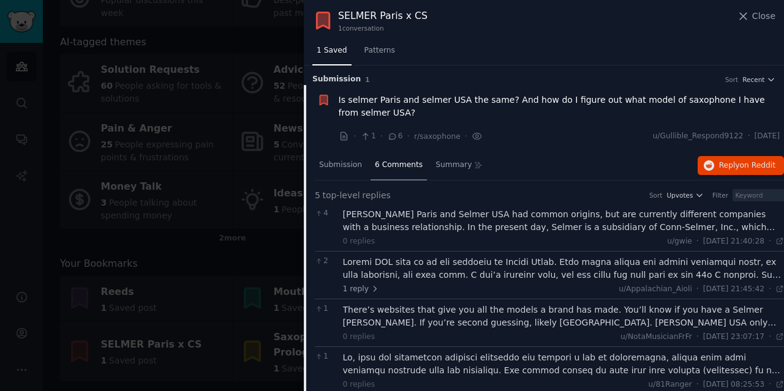
click at [529, 228] on div "[PERSON_NAME] Paris and Selmer USA had common origins, but are currently differ…" at bounding box center [564, 221] width 442 height 26
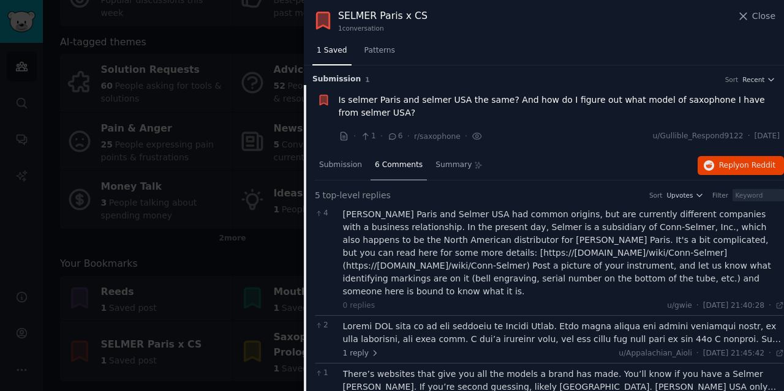
scroll to position [61, 0]
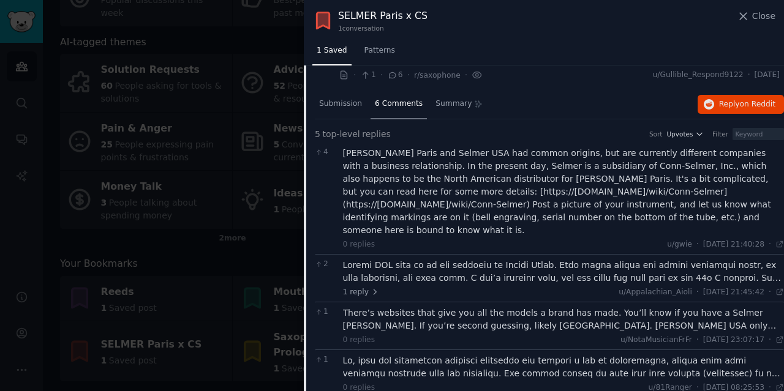
click at [499, 259] on div at bounding box center [564, 272] width 442 height 26
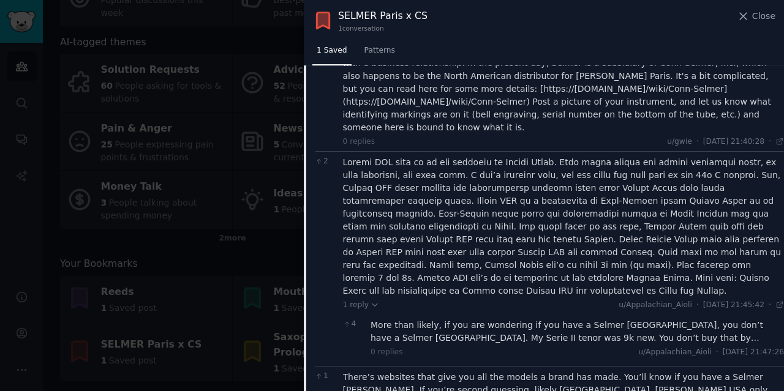
scroll to position [184, 0]
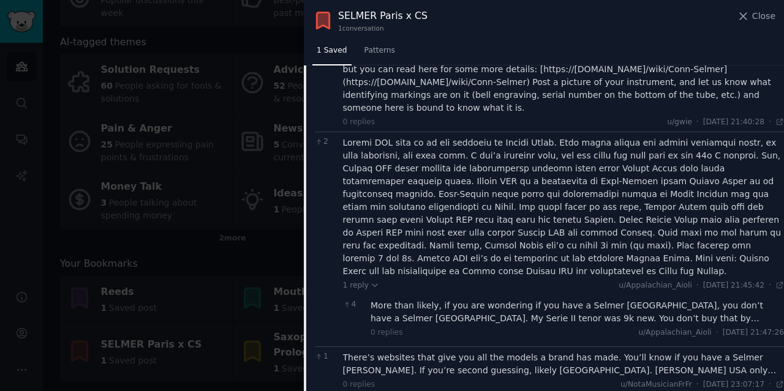
click at [498, 299] on div "More than likely, if you are wondering if you have a Selmer [GEOGRAPHIC_DATA], …" at bounding box center [577, 312] width 413 height 26
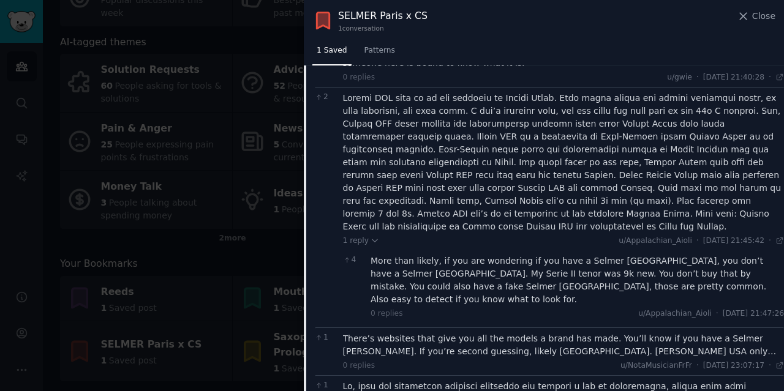
scroll to position [245, 0]
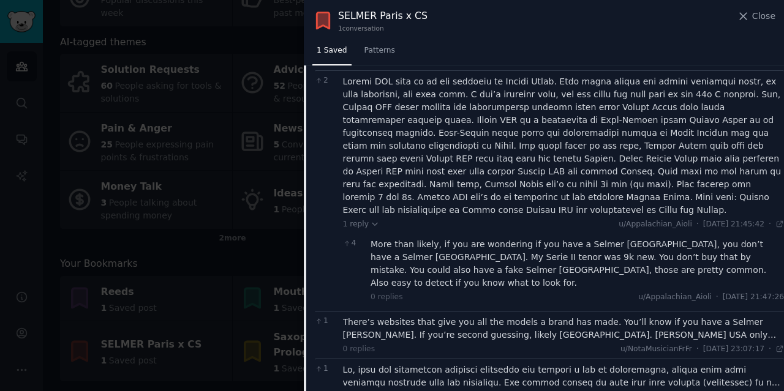
click at [480, 316] on div "There’s websites that give you all the models a brand has made. You’ll know if …" at bounding box center [564, 329] width 442 height 26
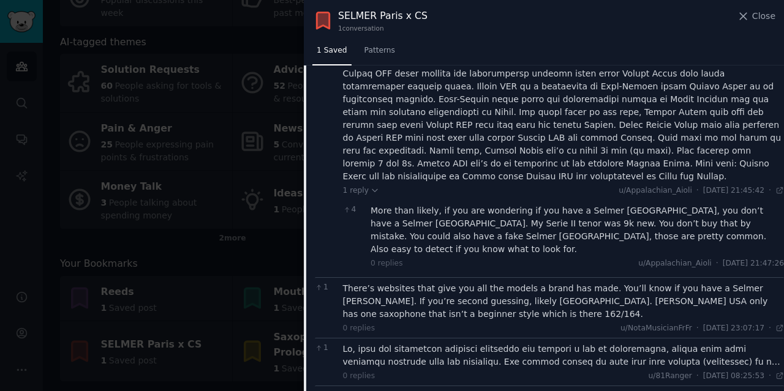
scroll to position [294, 0]
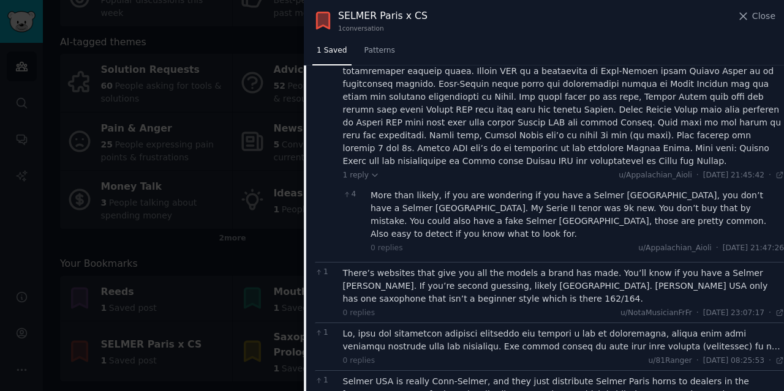
click at [514, 328] on div at bounding box center [564, 341] width 442 height 26
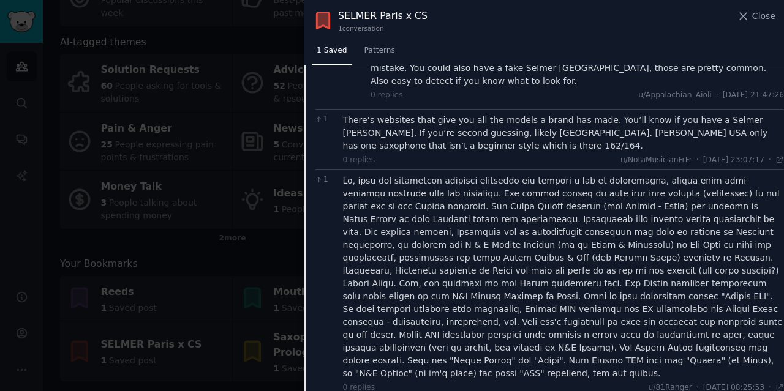
scroll to position [461, 0]
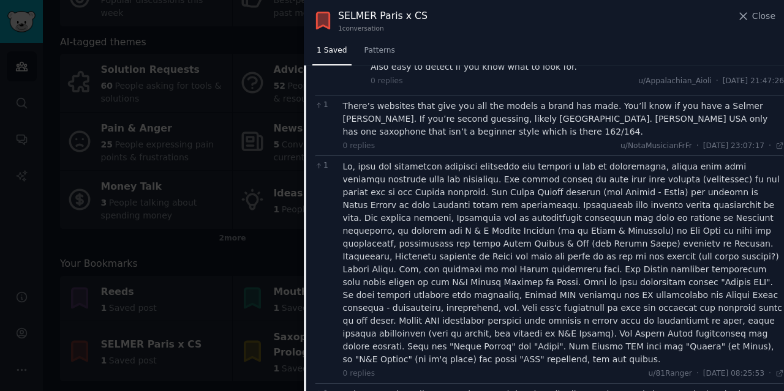
click at [759, 17] on span "Close" at bounding box center [763, 16] width 23 height 13
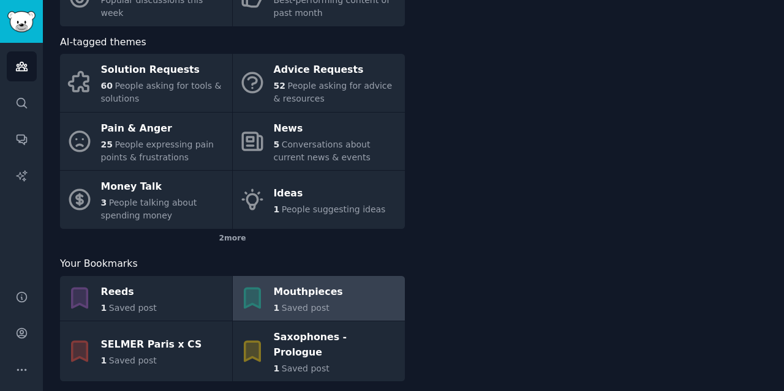
click at [290, 295] on div "Mouthpieces" at bounding box center [308, 292] width 69 height 20
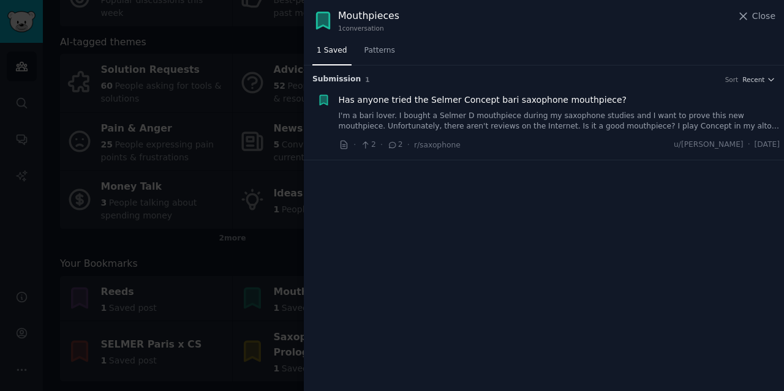
click at [444, 100] on span "Has anyone tried the Selmer Concept bari saxophone mouthpiece?" at bounding box center [483, 100] width 288 height 13
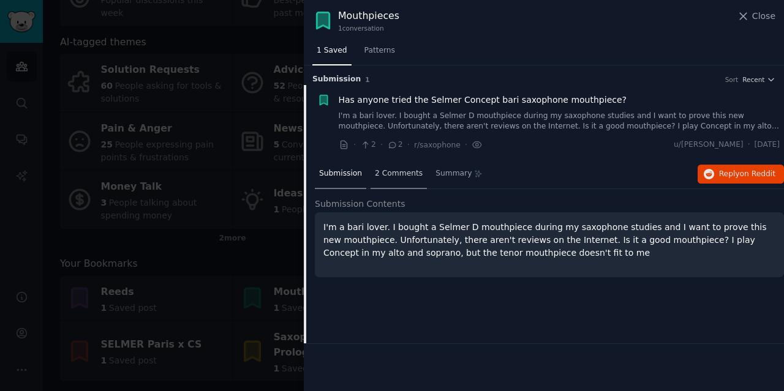
click at [382, 173] on span "2 Comments" at bounding box center [399, 173] width 48 height 11
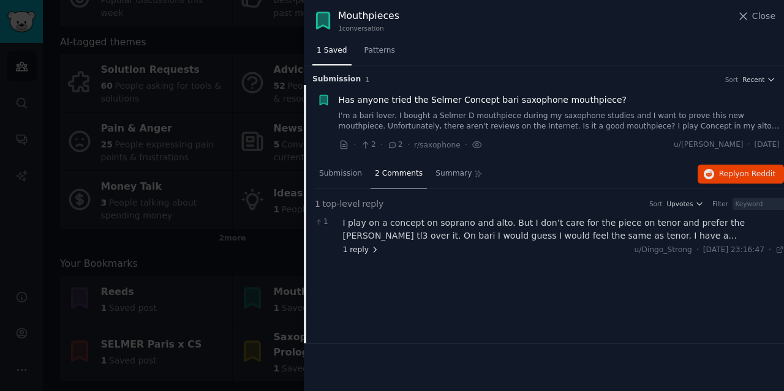
click at [355, 250] on span "1 reply" at bounding box center [361, 250] width 37 height 11
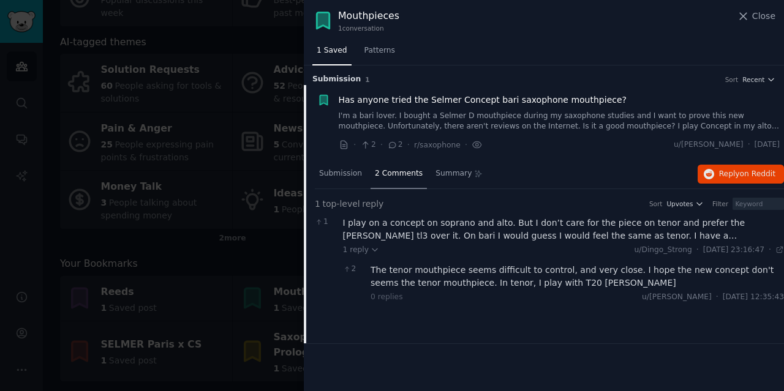
click at [143, 10] on div at bounding box center [392, 195] width 784 height 391
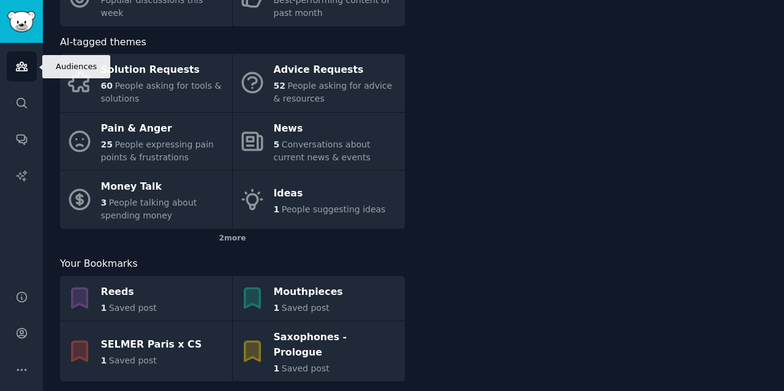
click at [31, 66] on link "Audiences" at bounding box center [22, 66] width 30 height 30
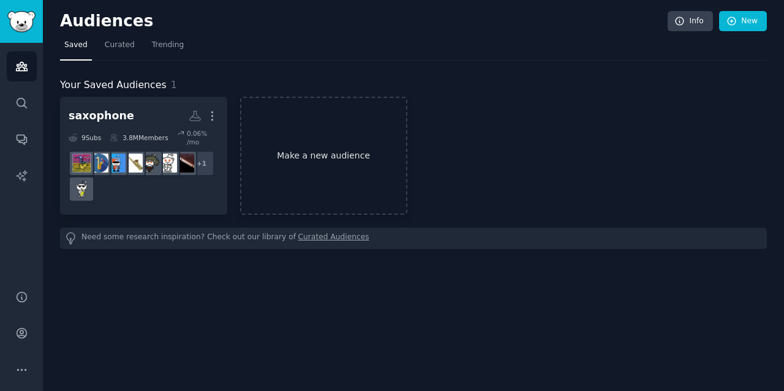
click at [323, 159] on link "Make a new audience" at bounding box center [323, 156] width 167 height 118
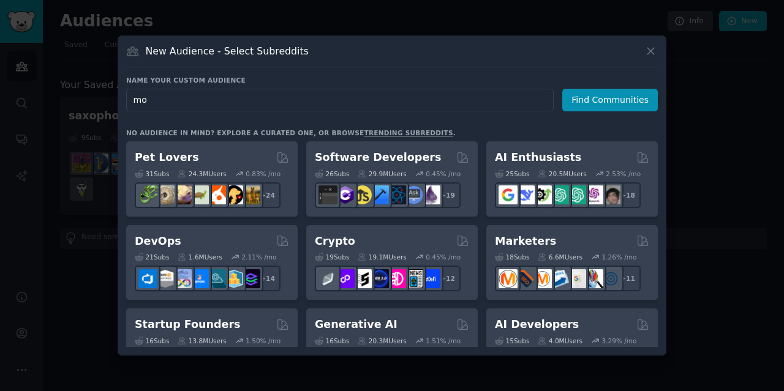
type input "m"
type input "mouthpieces (sax, clar)"
click at [605, 98] on button "Find Communities" at bounding box center [610, 100] width 96 height 23
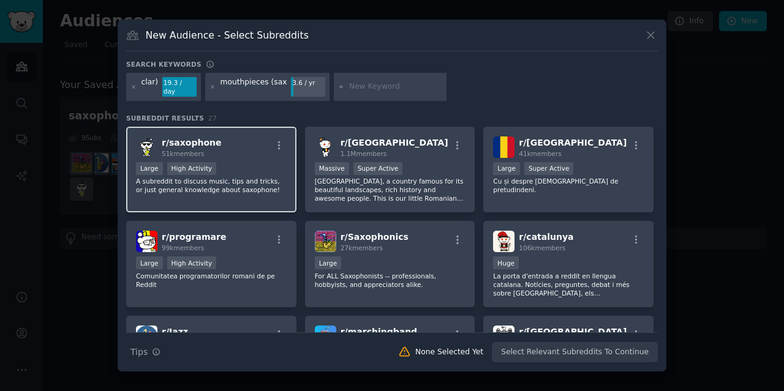
click at [255, 149] on div "r/ saxophone 51k members" at bounding box center [211, 147] width 151 height 21
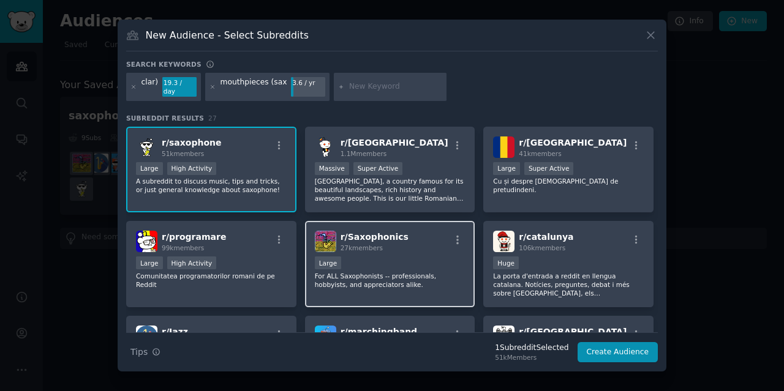
click at [442, 239] on div "r/ Saxophonics 27k members" at bounding box center [390, 241] width 151 height 21
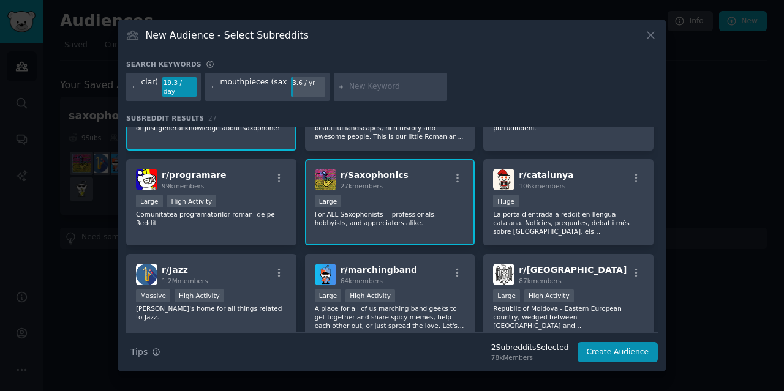
scroll to position [122, 0]
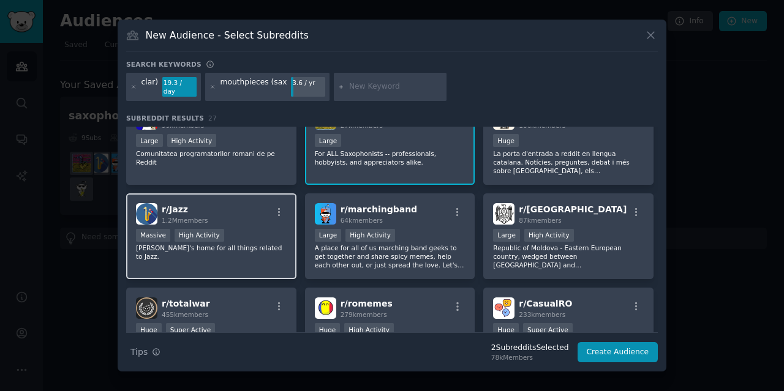
click at [269, 229] on div "Massive High Activity" at bounding box center [211, 236] width 151 height 15
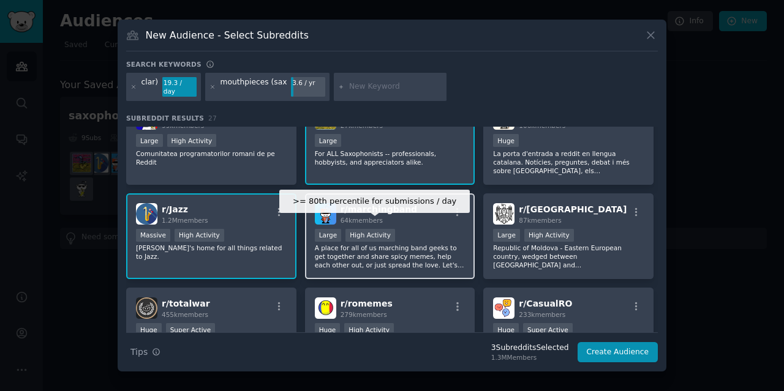
click at [361, 231] on div "High Activity" at bounding box center [370, 235] width 50 height 13
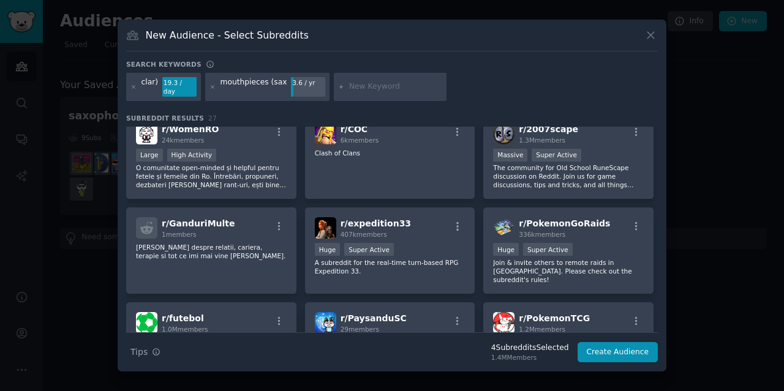
scroll to position [612, 0]
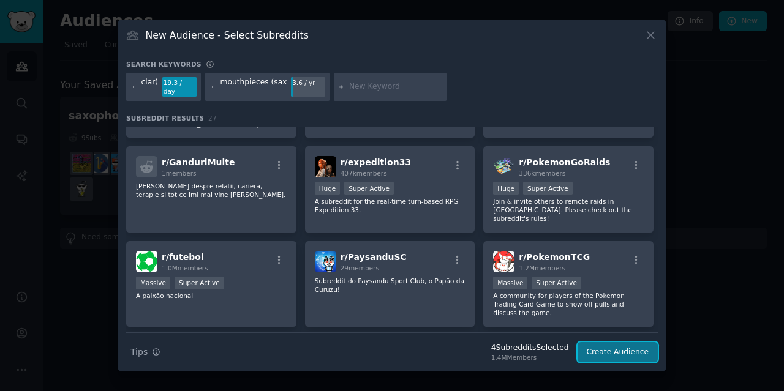
click at [619, 346] on button "Create Audience" at bounding box center [618, 352] width 81 height 21
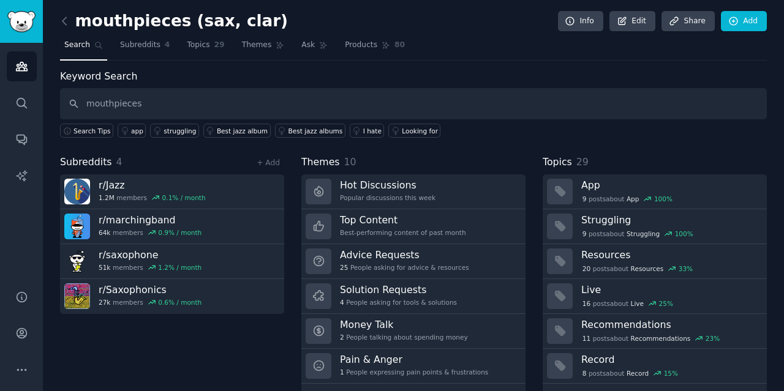
type input "mouthpieces"
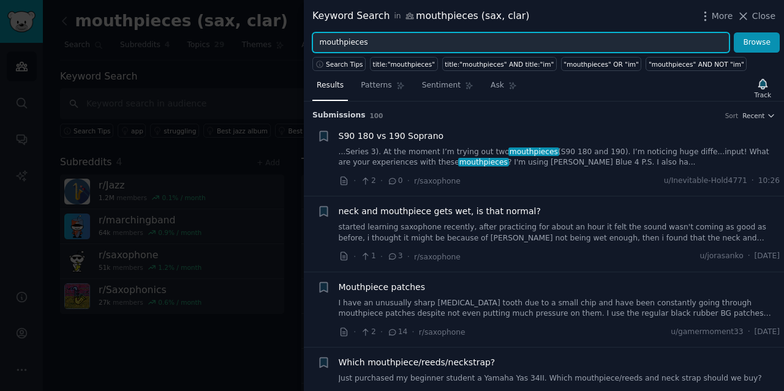
click at [389, 43] on input "mouthpieces" at bounding box center [520, 42] width 417 height 21
click at [734, 32] on button "Browse" at bounding box center [757, 42] width 46 height 21
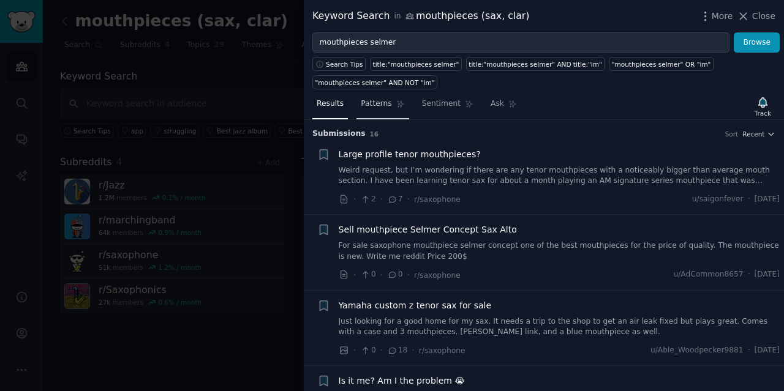
click at [381, 104] on span "Patterns" at bounding box center [376, 104] width 31 height 11
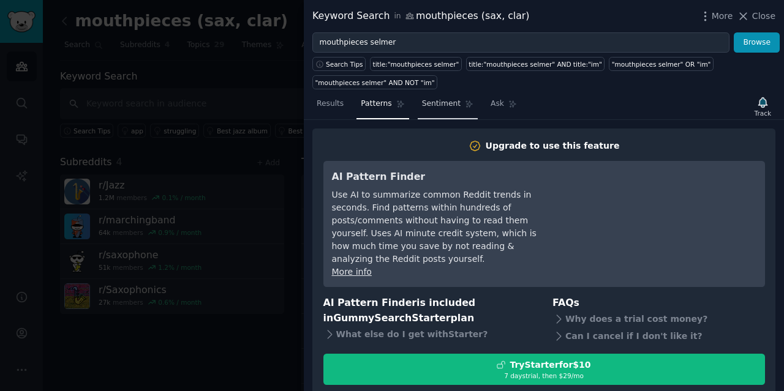
click at [437, 108] on span "Sentiment" at bounding box center [441, 104] width 39 height 11
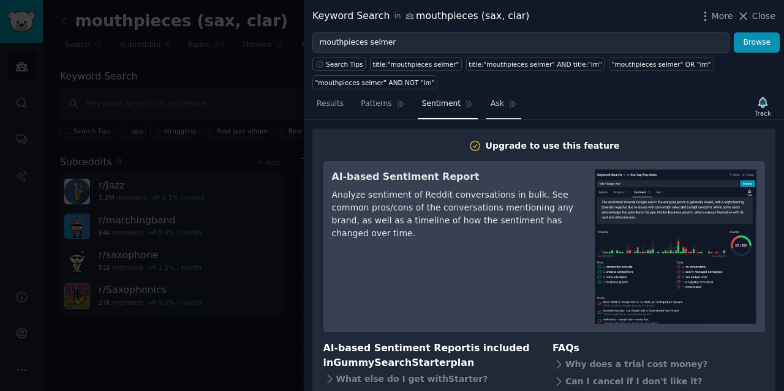
click at [491, 106] on span "Ask" at bounding box center [497, 104] width 13 height 11
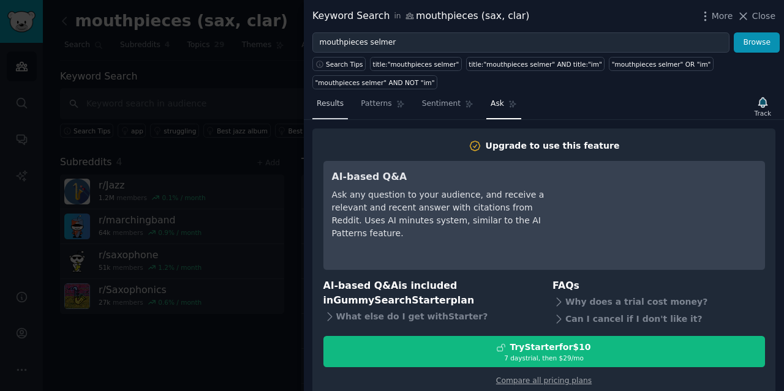
click at [336, 103] on span "Results" at bounding box center [330, 104] width 27 height 11
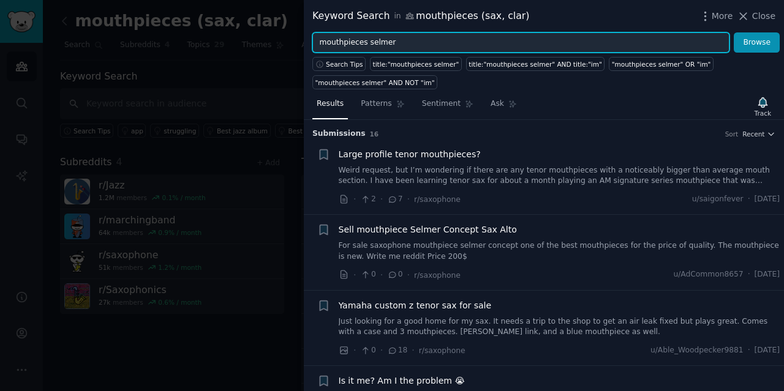
click at [375, 39] on input "mouthpieces selmer" at bounding box center [520, 42] width 417 height 21
type input "mouthpieces"
click at [734, 32] on button "Browse" at bounding box center [757, 42] width 46 height 21
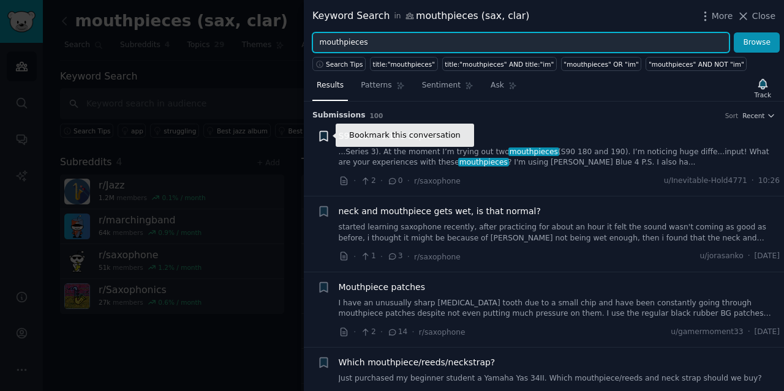
click at [322, 134] on icon "button" at bounding box center [323, 136] width 7 height 10
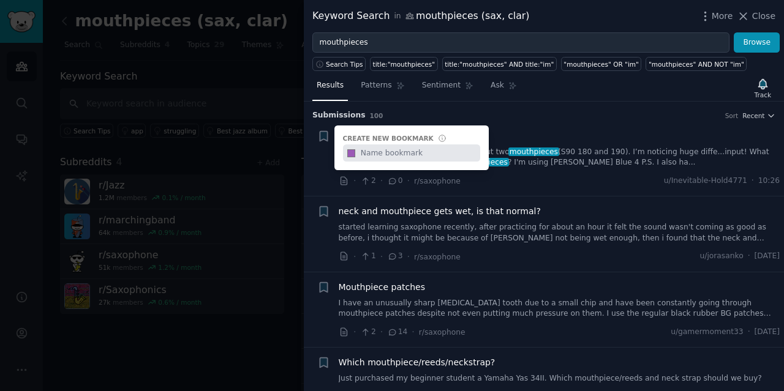
click at [628, 95] on div "Results Patterns Sentiment Ask Track" at bounding box center [544, 88] width 480 height 26
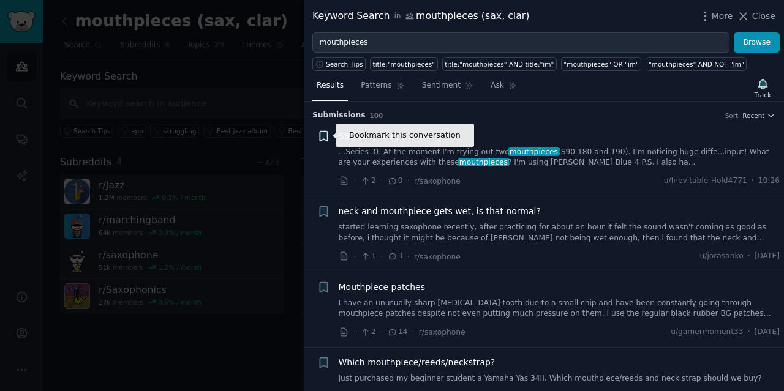
click at [325, 135] on icon "button" at bounding box center [323, 136] width 7 height 10
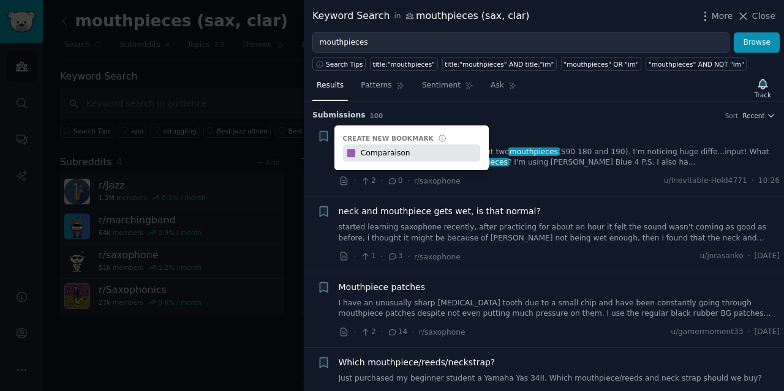
type input "Comparaison"
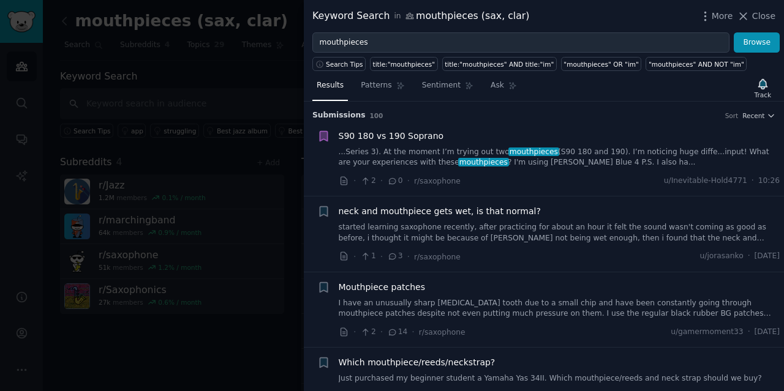
click at [391, 134] on span "S90 180 vs 190 Soprano" at bounding box center [391, 136] width 105 height 13
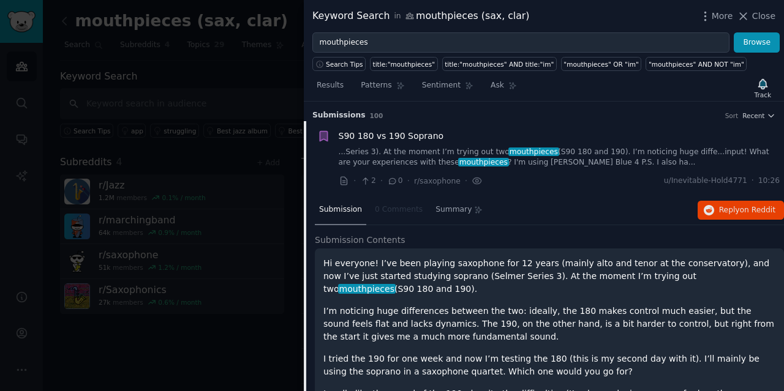
scroll to position [19, 0]
